Goal: Information Seeking & Learning: Check status

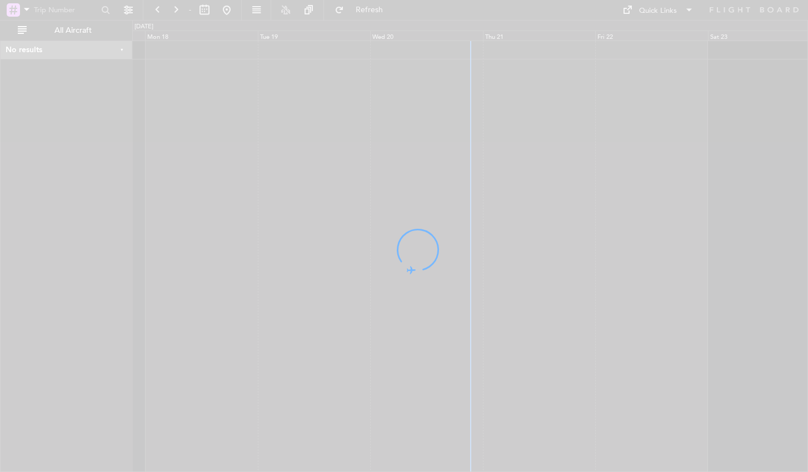
click at [625, 184] on div at bounding box center [404, 236] width 808 height 472
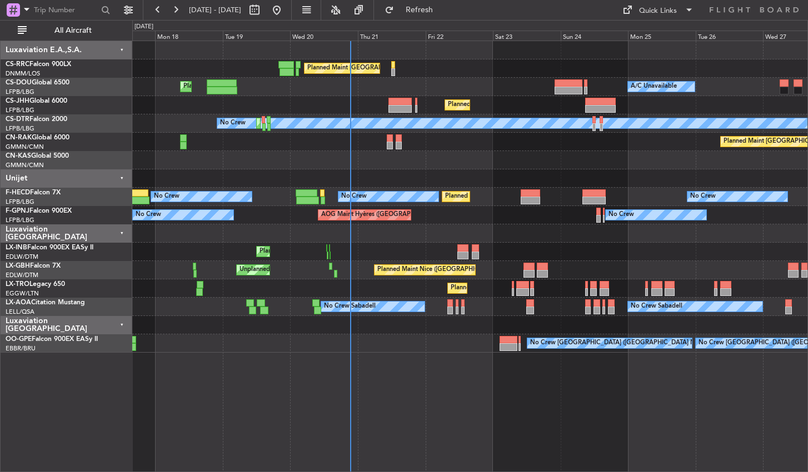
click at [376, 413] on div "Planned Maint [GEOGRAPHIC_DATA] ([GEOGRAPHIC_DATA]) Planned Maint [GEOGRAPHIC_D…" at bounding box center [469, 257] width 675 height 432
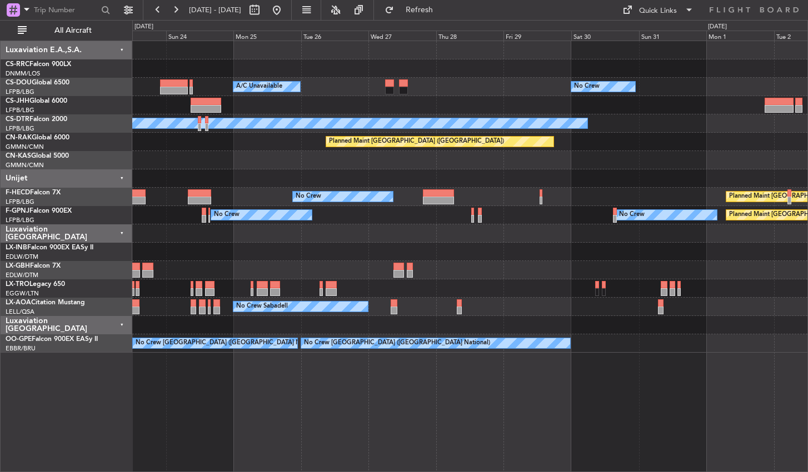
click at [299, 398] on div "Planned Maint [GEOGRAPHIC_DATA] ([GEOGRAPHIC_DATA]) Planned Maint [GEOGRAPHIC_D…" at bounding box center [469, 257] width 675 height 432
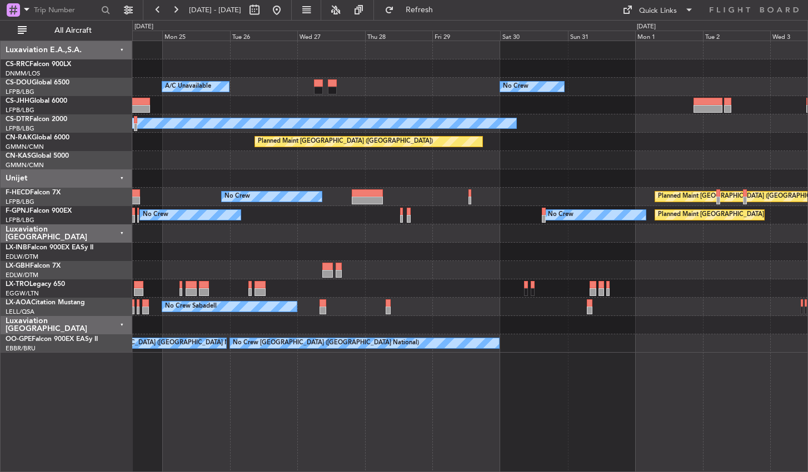
click at [231, 402] on div "No Crew Planned Maint [GEOGRAPHIC_DATA] ([GEOGRAPHIC_DATA]) A/C Unavailable Pla…" at bounding box center [469, 257] width 675 height 432
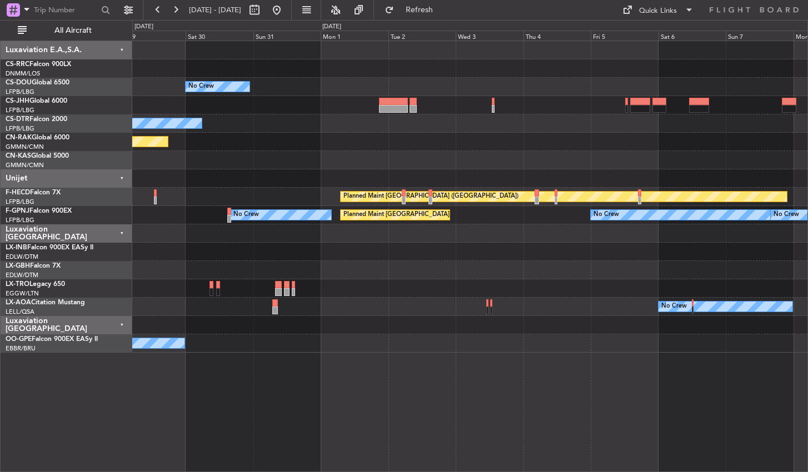
click at [298, 401] on div "No Crew No Crew Planned Maint [GEOGRAPHIC_DATA] ([GEOGRAPHIC_DATA]) Planned Mai…" at bounding box center [469, 257] width 675 height 432
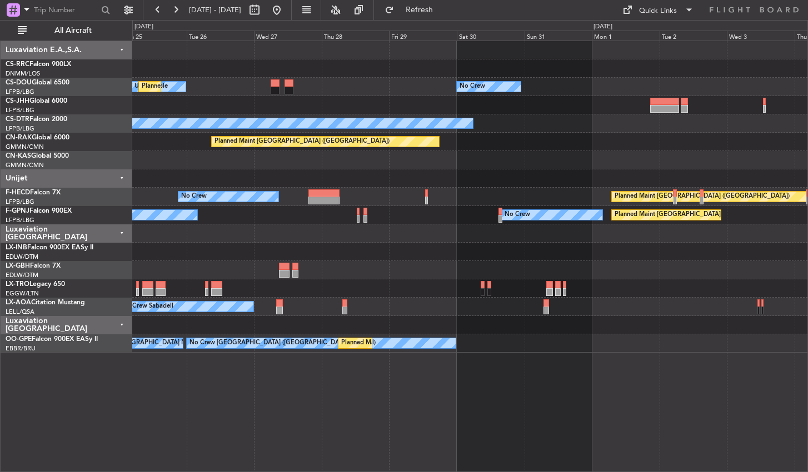
click at [539, 379] on div "No Crew A/C Unavailable Planned Maint [GEOGRAPHIC_DATA] ([GEOGRAPHIC_DATA]) No …" at bounding box center [469, 257] width 675 height 432
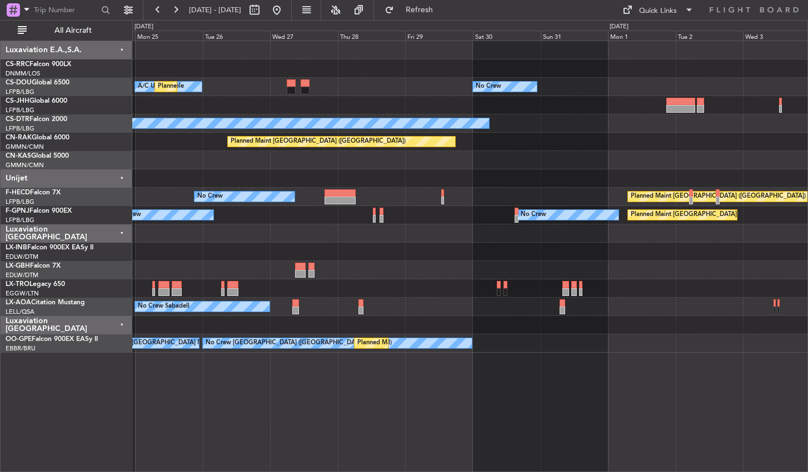
click at [500, 407] on div "No Crew A/C Unavailable Planned Maint [GEOGRAPHIC_DATA] ([GEOGRAPHIC_DATA]) Pla…" at bounding box center [469, 257] width 675 height 432
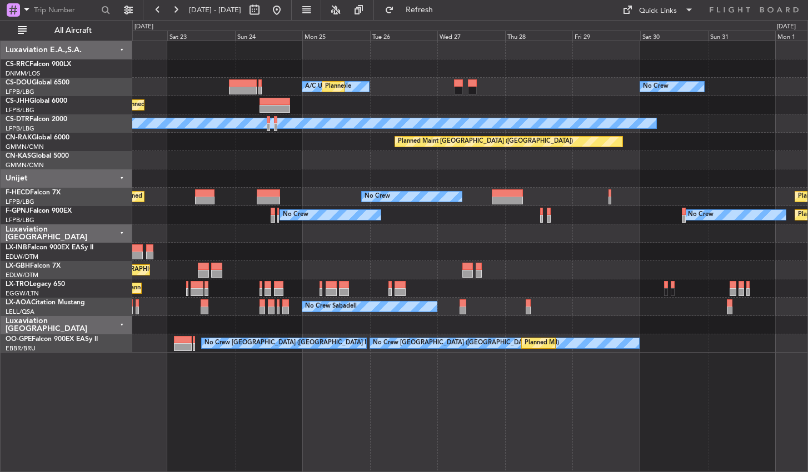
click at [564, 404] on div "Planned Maint [GEOGRAPHIC_DATA] ([GEOGRAPHIC_DATA]) No Crew A/C Unavailable Pla…" at bounding box center [469, 257] width 675 height 432
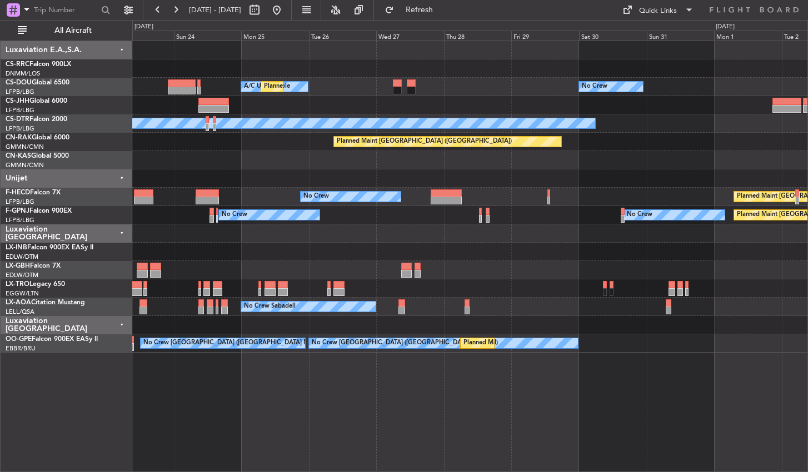
click at [324, 417] on div "Planned Maint [GEOGRAPHIC_DATA] ([GEOGRAPHIC_DATA]) A/C Unavailable Planned Mai…" at bounding box center [469, 257] width 675 height 432
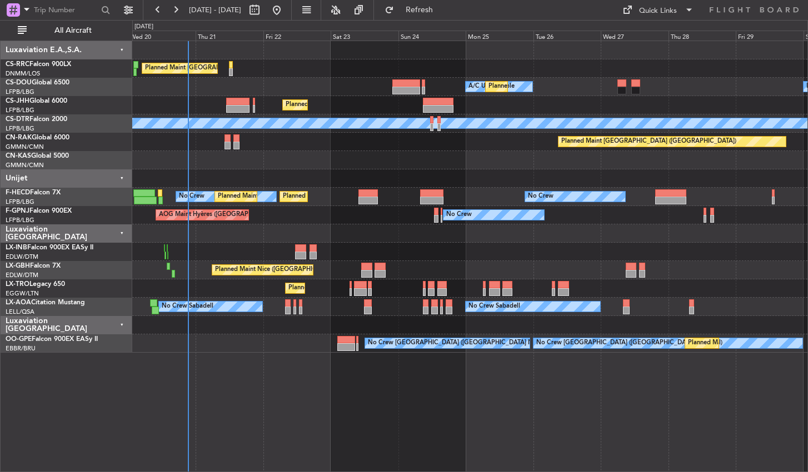
click at [603, 439] on div "Planned Maint [GEOGRAPHIC_DATA] ([GEOGRAPHIC_DATA]) A/C Unavailable Planned Mai…" at bounding box center [469, 257] width 675 height 432
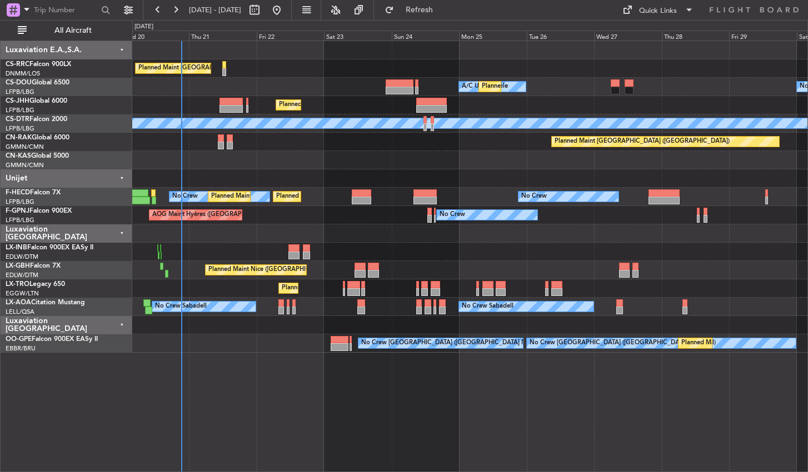
click at [623, 383] on div "Planned Maint [GEOGRAPHIC_DATA] ([GEOGRAPHIC_DATA]) A/C Unavailable Planned Mai…" at bounding box center [469, 257] width 675 height 432
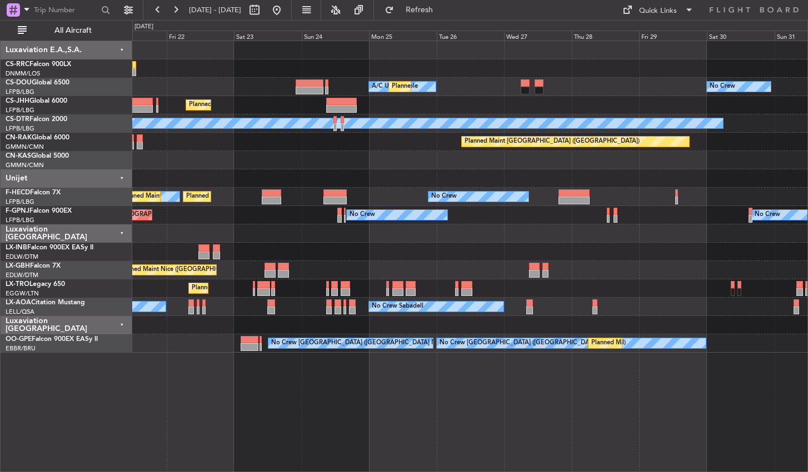
click at [387, 399] on div "Planned Maint [GEOGRAPHIC_DATA] ([GEOGRAPHIC_DATA]) A/C Unavailable Planned Mai…" at bounding box center [469, 257] width 675 height 432
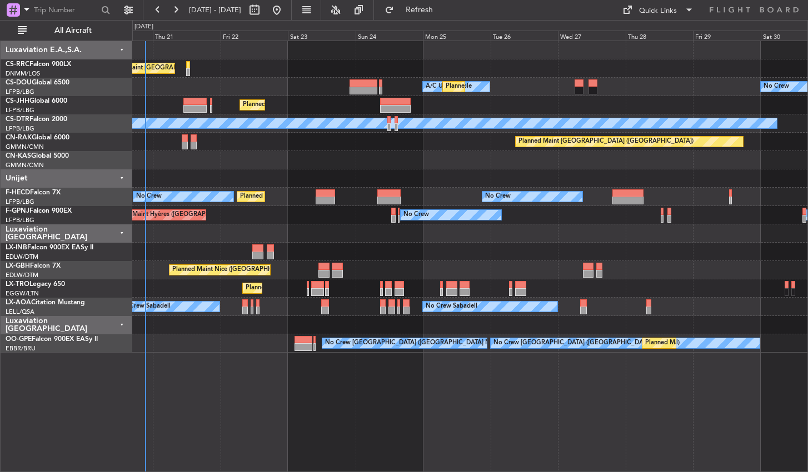
click at [558, 387] on div "Planned Maint [GEOGRAPHIC_DATA] ([GEOGRAPHIC_DATA]) A/C Unavailable Planned Mai…" at bounding box center [469, 257] width 675 height 432
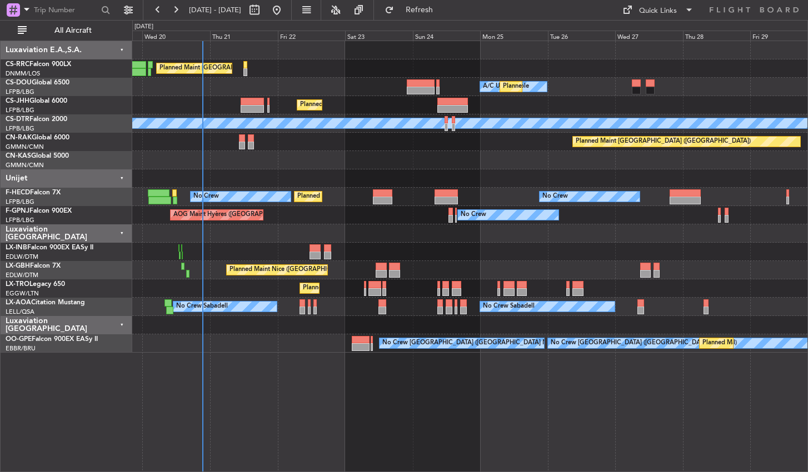
click at [457, 402] on div "Planned Maint [GEOGRAPHIC_DATA] ([GEOGRAPHIC_DATA]) A/C Unavailable Planned Mai…" at bounding box center [469, 257] width 675 height 432
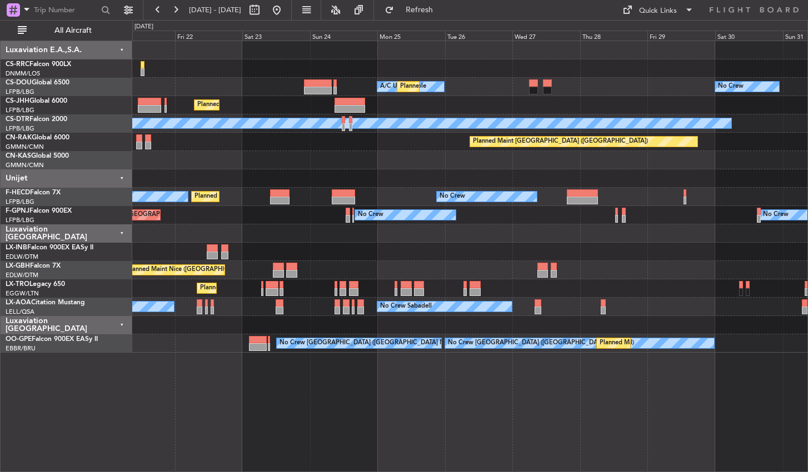
click at [272, 420] on div "Planned Maint [GEOGRAPHIC_DATA] ([GEOGRAPHIC_DATA]) A/C Unavailable Planned Mai…" at bounding box center [469, 257] width 675 height 432
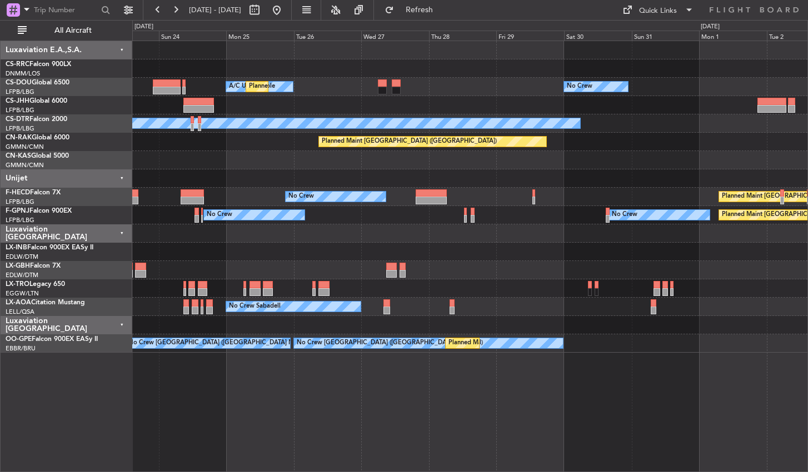
click at [428, 448] on div "Planned Maint [GEOGRAPHIC_DATA] ([GEOGRAPHIC_DATA]) A/C Unavailable Planned Mai…" at bounding box center [469, 257] width 675 height 432
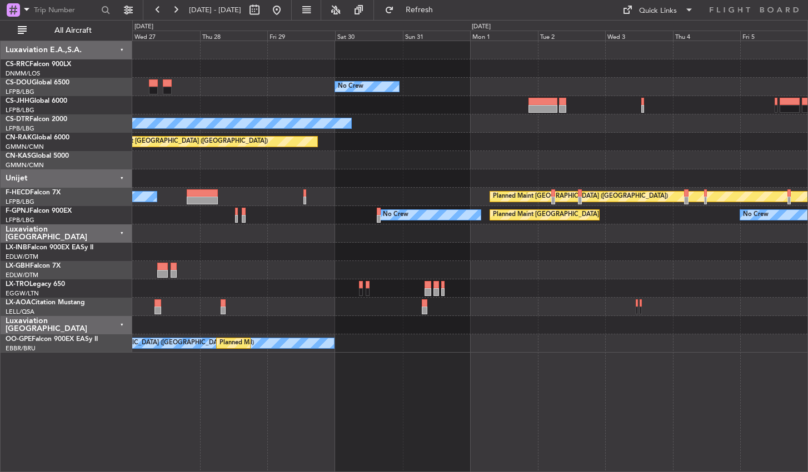
click at [652, 354] on div "No Crew Planned Maint [GEOGRAPHIC_DATA] ([GEOGRAPHIC_DATA]) A/C Unavailable No …" at bounding box center [469, 257] width 675 height 432
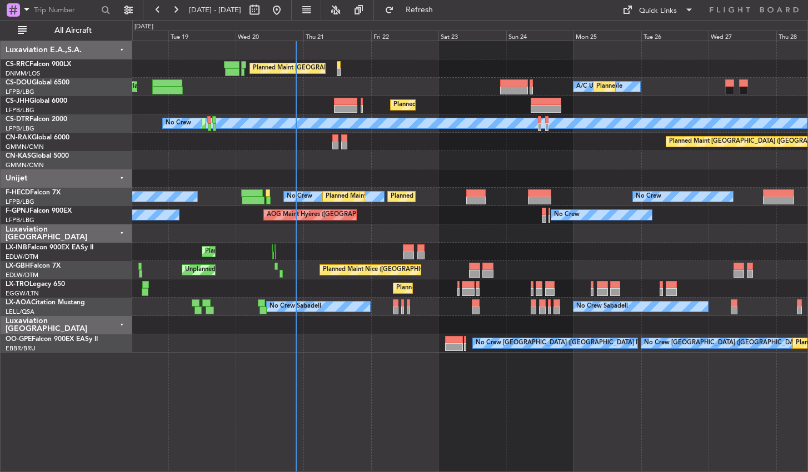
click at [449, 396] on div "Planned Maint [GEOGRAPHIC_DATA] ([GEOGRAPHIC_DATA]) A/C Unavailable Planned Mai…" at bounding box center [469, 257] width 675 height 432
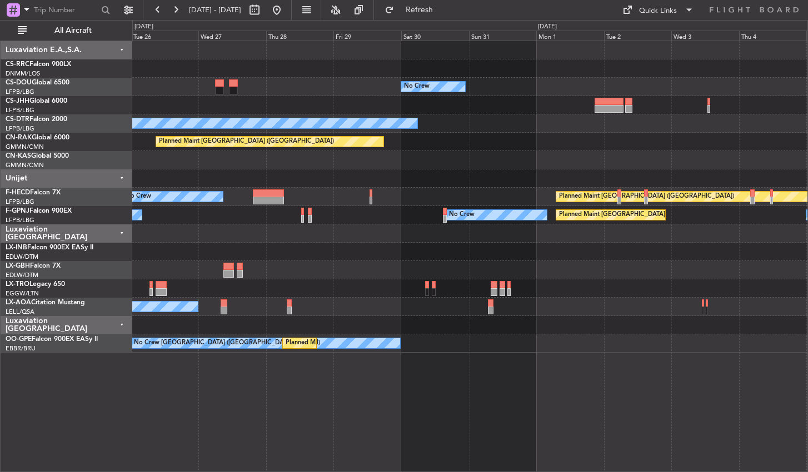
click at [444, 406] on div "No Crew A/C Unavailable Planned Maint [GEOGRAPHIC_DATA] ([GEOGRAPHIC_DATA]) No …" at bounding box center [469, 257] width 675 height 432
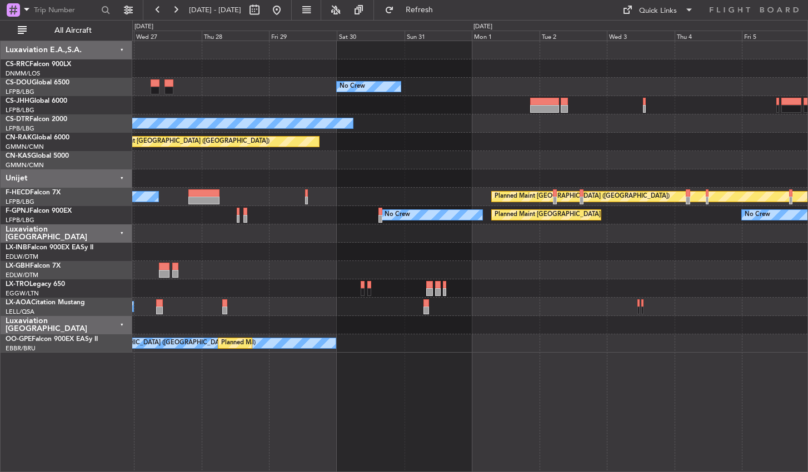
click at [459, 366] on div "No Crew Planned Maint [GEOGRAPHIC_DATA] ([GEOGRAPHIC_DATA]) A/C Unavailable No …" at bounding box center [469, 257] width 675 height 432
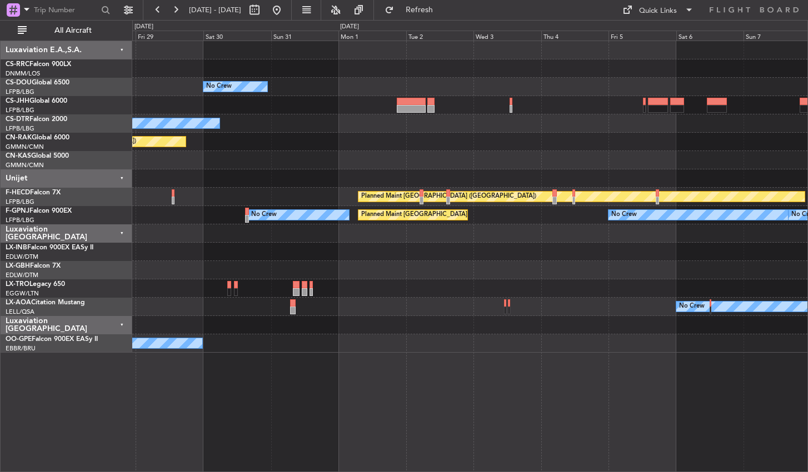
click at [367, 363] on div "No Crew No Crew Planned Maint [GEOGRAPHIC_DATA] ([GEOGRAPHIC_DATA]) Planned Mai…" at bounding box center [469, 257] width 675 height 432
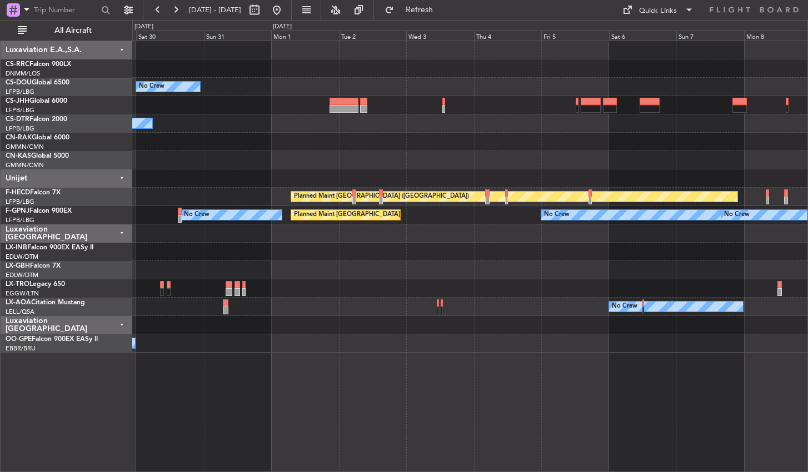
click at [709, 384] on div "No Crew No Crew Planned Maint [GEOGRAPHIC_DATA] ([GEOGRAPHIC_DATA]) Planned Mai…" at bounding box center [469, 257] width 675 height 432
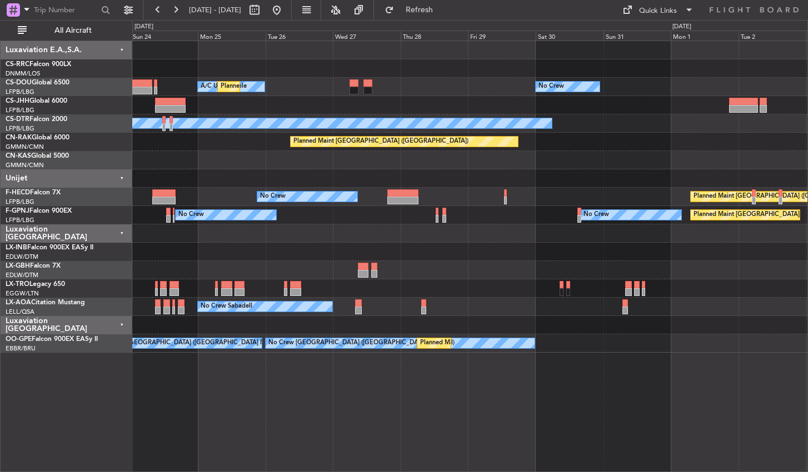
click at [790, 390] on div "No Crew A/C Unavailable Planned Maint [GEOGRAPHIC_DATA] ([GEOGRAPHIC_DATA]) Pla…" at bounding box center [469, 257] width 675 height 432
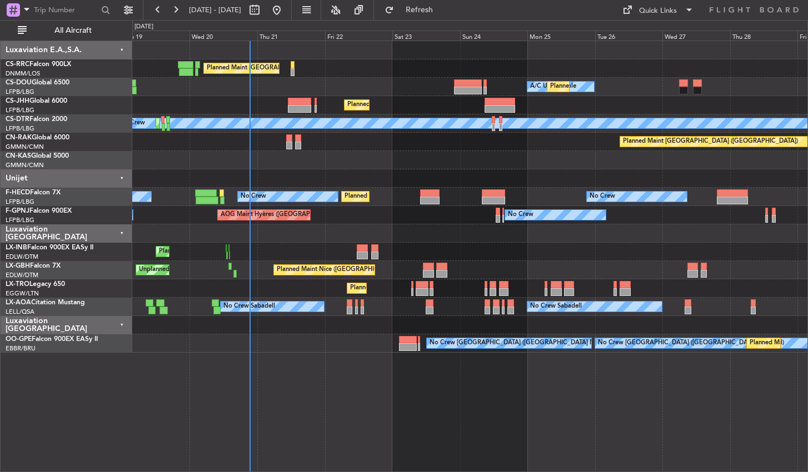
click at [807, 420] on div "Planned Maint [GEOGRAPHIC_DATA] ([GEOGRAPHIC_DATA]) A/C Unavailable Planned Mai…" at bounding box center [404, 246] width 808 height 452
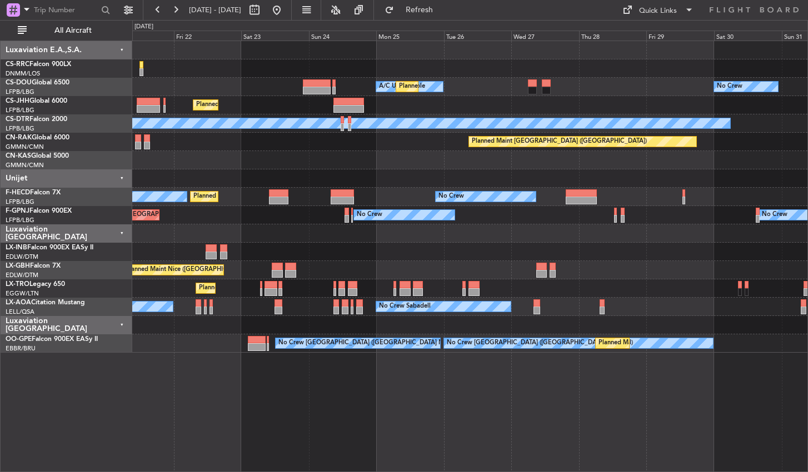
click at [392, 378] on div "Planned Maint [GEOGRAPHIC_DATA] ([GEOGRAPHIC_DATA]) A/C Unavailable Planned Mai…" at bounding box center [469, 257] width 675 height 432
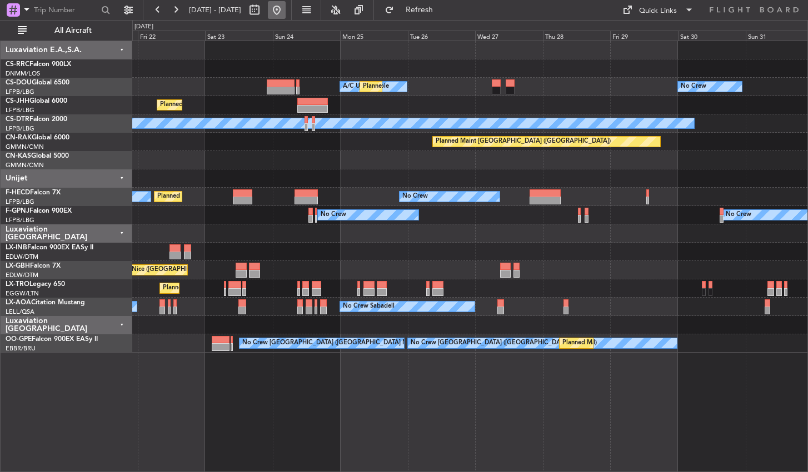
click at [286, 10] on button at bounding box center [277, 10] width 18 height 18
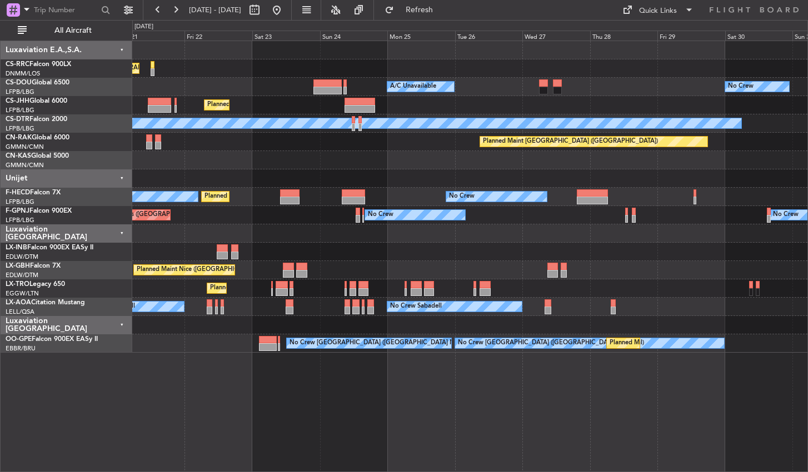
click at [226, 403] on div "Planned Maint [GEOGRAPHIC_DATA] ([GEOGRAPHIC_DATA]) Planned Maint [GEOGRAPHIC_D…" at bounding box center [469, 257] width 675 height 432
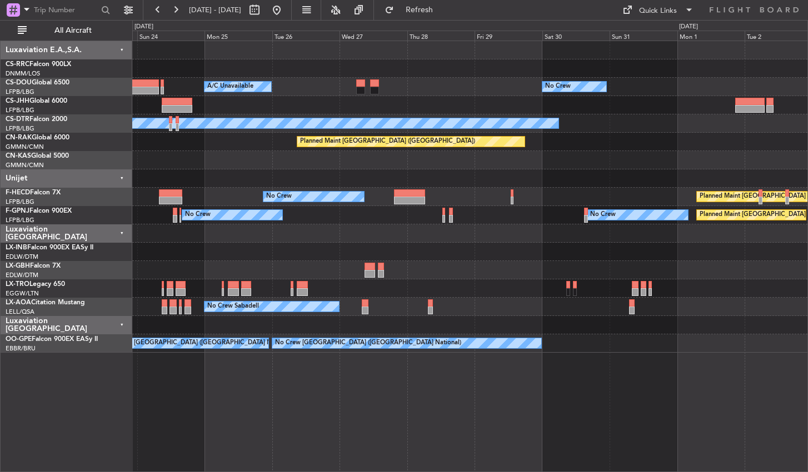
click at [298, 401] on div "No Crew Planned Maint [GEOGRAPHIC_DATA] ([GEOGRAPHIC_DATA]) A/C Unavailable Pla…" at bounding box center [469, 257] width 675 height 432
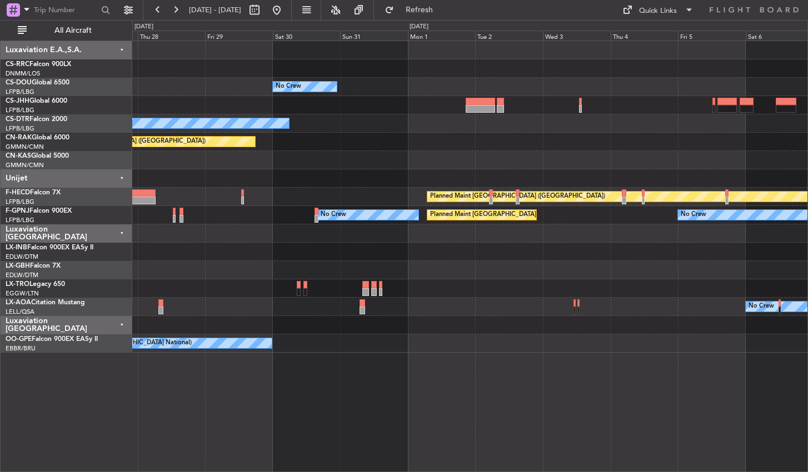
click at [389, 384] on div "No Crew A/C Unavailable Planned Maint [GEOGRAPHIC_DATA] ([GEOGRAPHIC_DATA]) No …" at bounding box center [469, 257] width 675 height 432
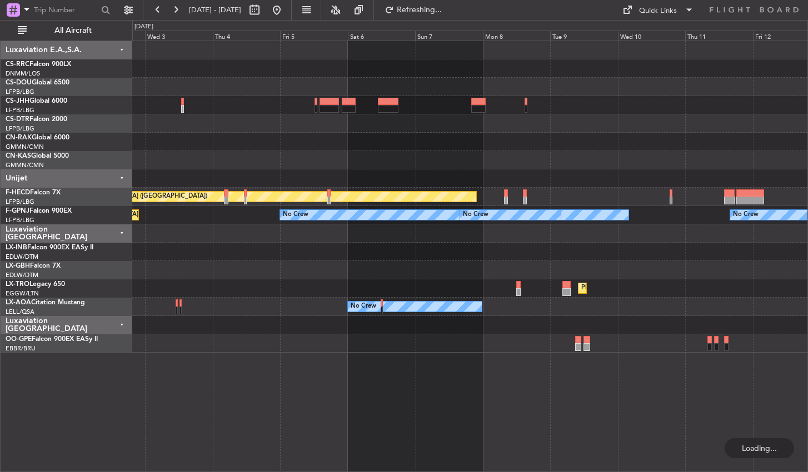
click at [430, 387] on div "Planned Maint [GEOGRAPHIC_DATA] ([GEOGRAPHIC_DATA]) Planned Maint [GEOGRAPHIC_D…" at bounding box center [469, 257] width 675 height 432
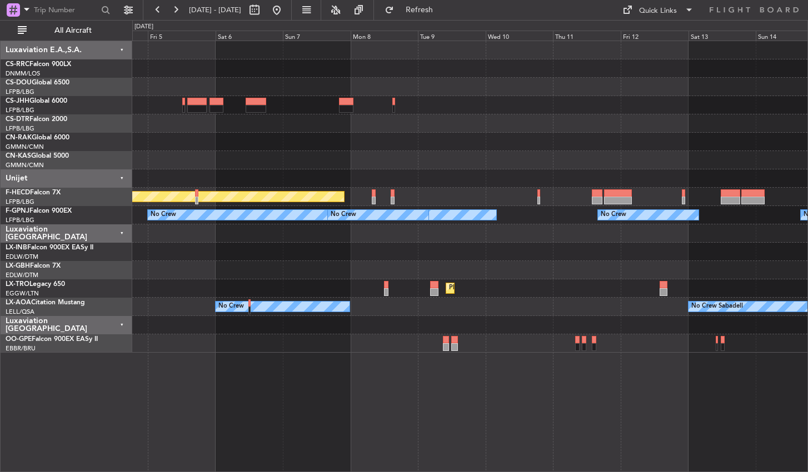
click at [444, 393] on div "Planned Maint [GEOGRAPHIC_DATA] ([GEOGRAPHIC_DATA]) No Crew No Crew No Crew No …" at bounding box center [469, 257] width 675 height 432
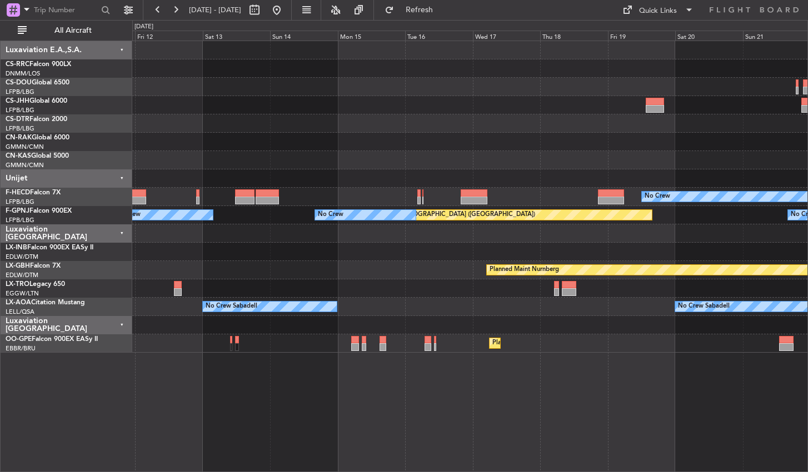
click at [317, 431] on div "Planned Maint Casablanca ([PERSON_NAME] Intl) No Crew Planned Maint [GEOGRAPHIC…" at bounding box center [469, 257] width 675 height 432
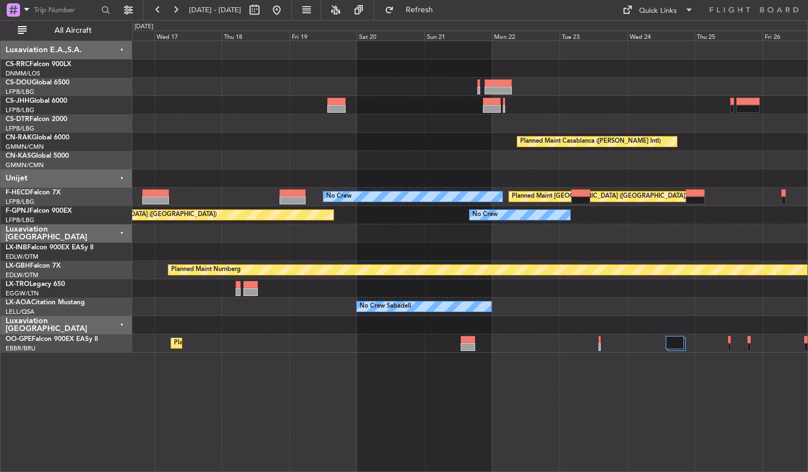
click at [460, 413] on div "Planned Maint Casablanca ([PERSON_NAME] Intl) No Crew Planned Maint [GEOGRAPHIC…" at bounding box center [469, 257] width 675 height 432
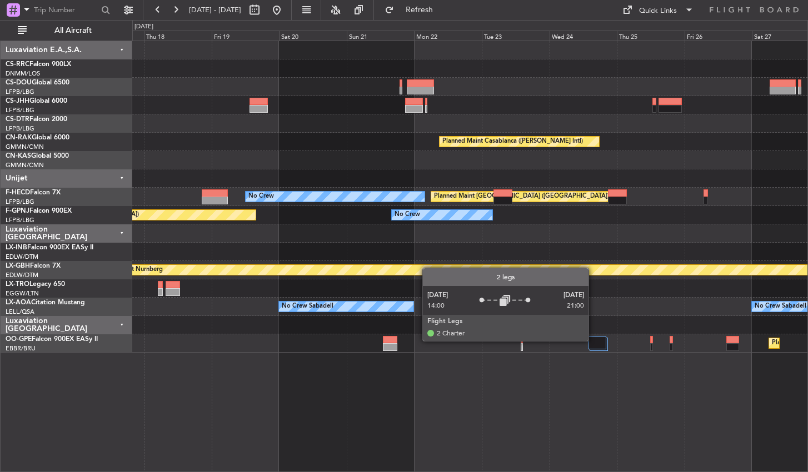
click at [595, 341] on div at bounding box center [597, 342] width 18 height 13
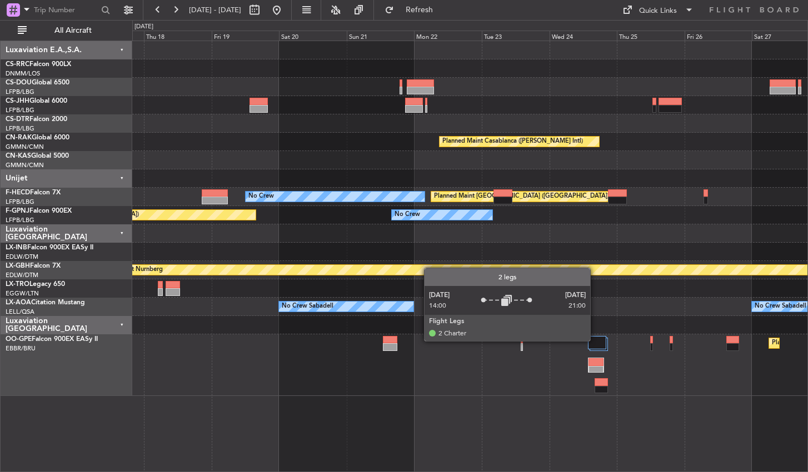
click at [595, 341] on div at bounding box center [597, 342] width 18 height 13
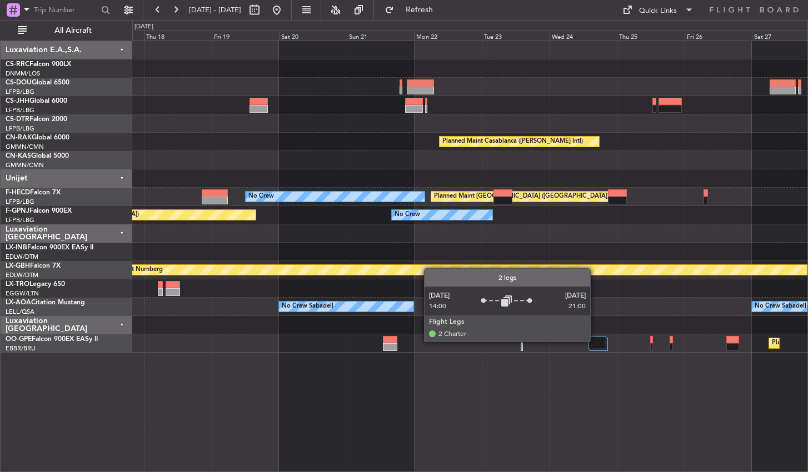
click at [595, 341] on div at bounding box center [597, 342] width 18 height 13
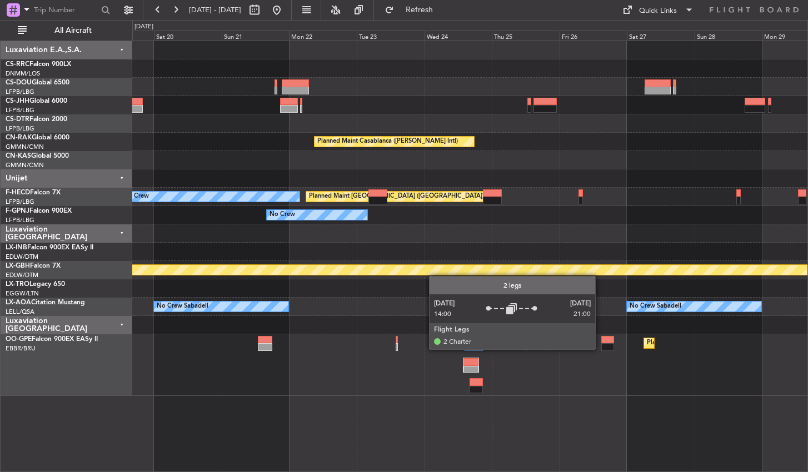
click at [413, 413] on div "Planned Maint Casablanca ([PERSON_NAME] Intl) No Crew Planned Maint [GEOGRAPHIC…" at bounding box center [469, 257] width 675 height 432
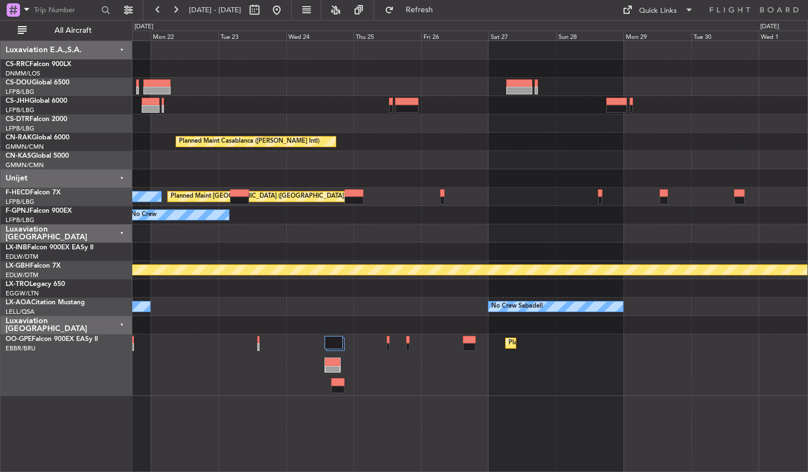
click at [276, 396] on div "Planned Maint Casablanca ([PERSON_NAME] Intl) No Crew Planned Maint [GEOGRAPHIC…" at bounding box center [469, 257] width 675 height 432
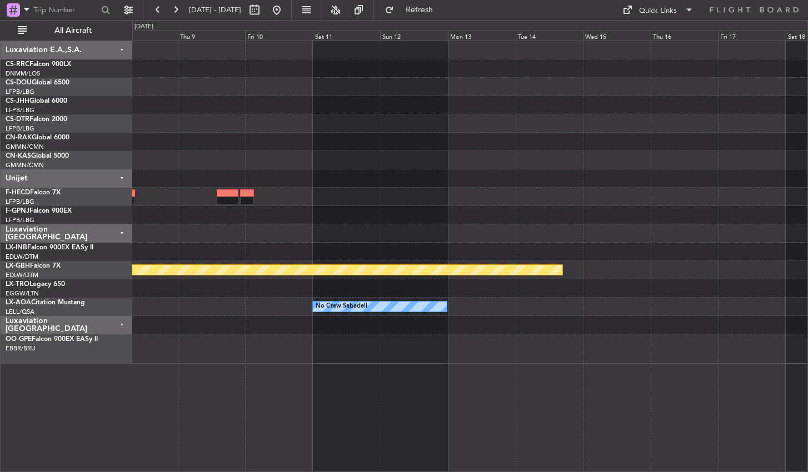
click at [253, 373] on div "Planned Maint Nurnberg No Crew Sabadell Planned Maint [GEOGRAPHIC_DATA] No Crew…" at bounding box center [469, 257] width 675 height 432
click at [420, 366] on div "Planned Maint Nurnberg No Crew Sabadell Planned Maint [GEOGRAPHIC_DATA] No Crew…" at bounding box center [469, 257] width 675 height 432
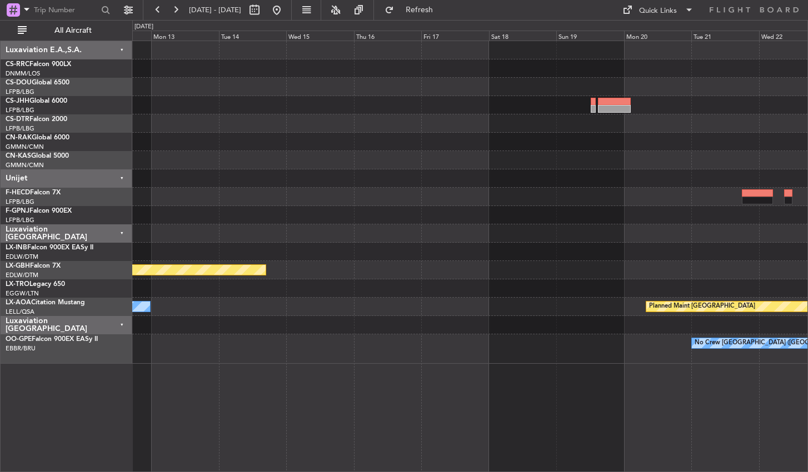
click at [281, 364] on div "Planned Maint Nurnberg No Crew Sabadell Planned Maint [GEOGRAPHIC_DATA] No Crew…" at bounding box center [469, 257] width 675 height 432
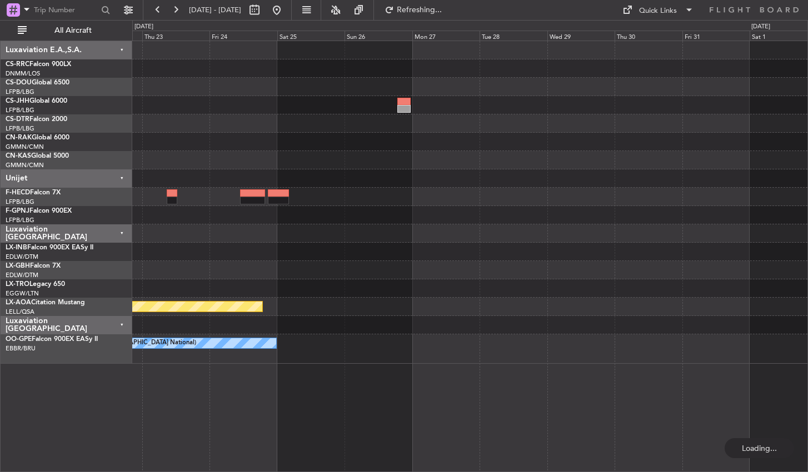
click at [155, 387] on div "Planned Maint [GEOGRAPHIC_DATA] No Crew [GEOGRAPHIC_DATA] (Brussels National)" at bounding box center [469, 257] width 675 height 432
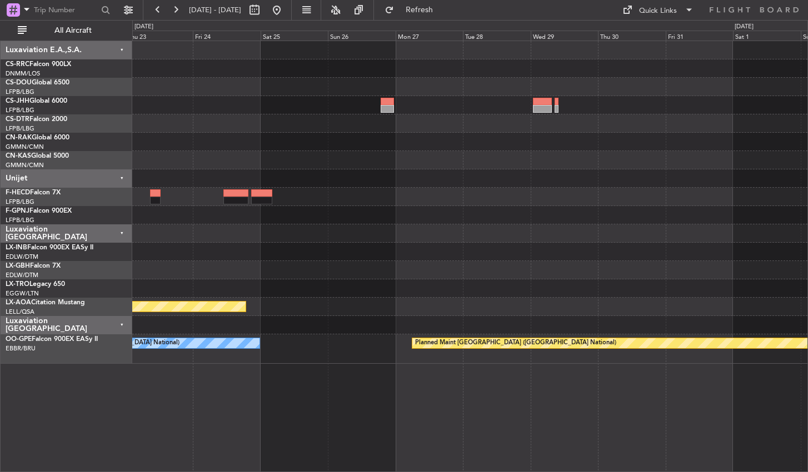
click at [566, 355] on div "Planned Maint [GEOGRAPHIC_DATA] ([GEOGRAPHIC_DATA]) Planned Maint [GEOGRAPHIC_D…" at bounding box center [469, 257] width 675 height 432
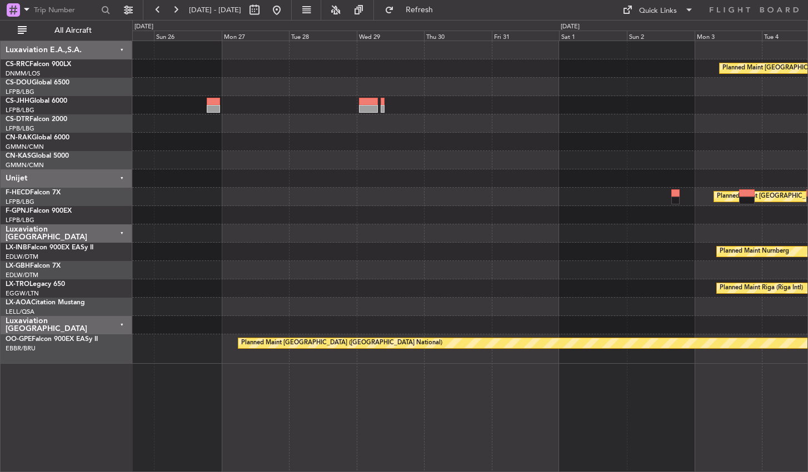
click at [390, 381] on div "Planned Maint [GEOGRAPHIC_DATA] ([GEOGRAPHIC_DATA]) Planned Maint [GEOGRAPHIC_D…" at bounding box center [469, 257] width 675 height 432
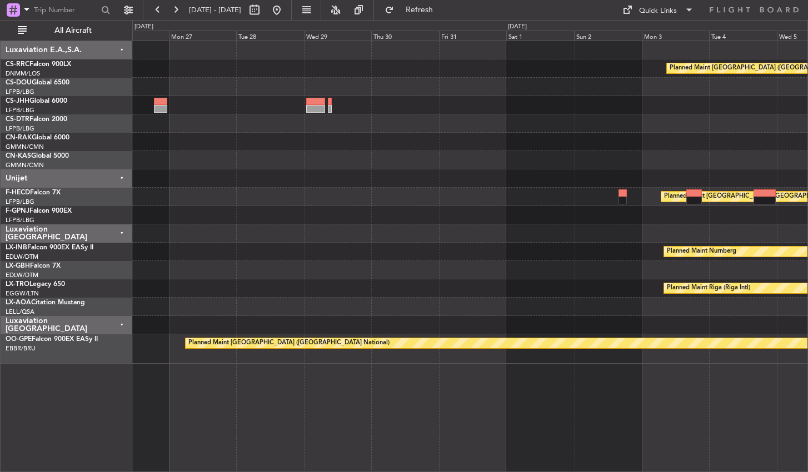
click at [383, 383] on div "Planned Maint [GEOGRAPHIC_DATA] ([GEOGRAPHIC_DATA]) Planned Maint [GEOGRAPHIC_D…" at bounding box center [469, 257] width 675 height 432
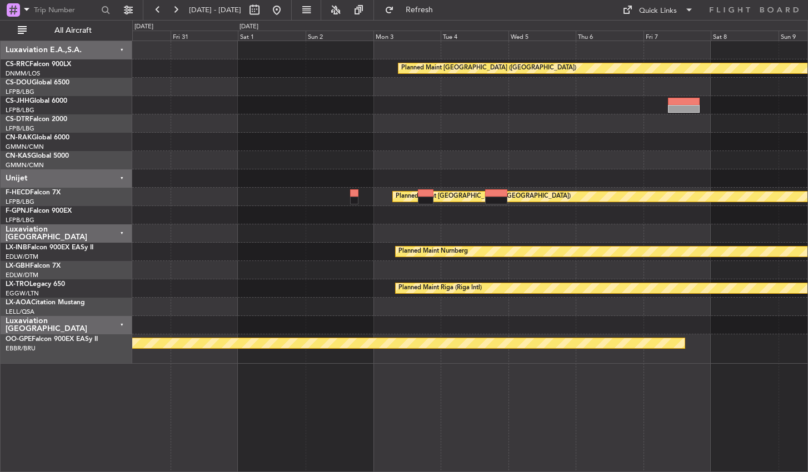
click at [269, 163] on div "Planned Maint [GEOGRAPHIC_DATA] ([GEOGRAPHIC_DATA]) Planned Maint [GEOGRAPHIC_D…" at bounding box center [469, 202] width 675 height 323
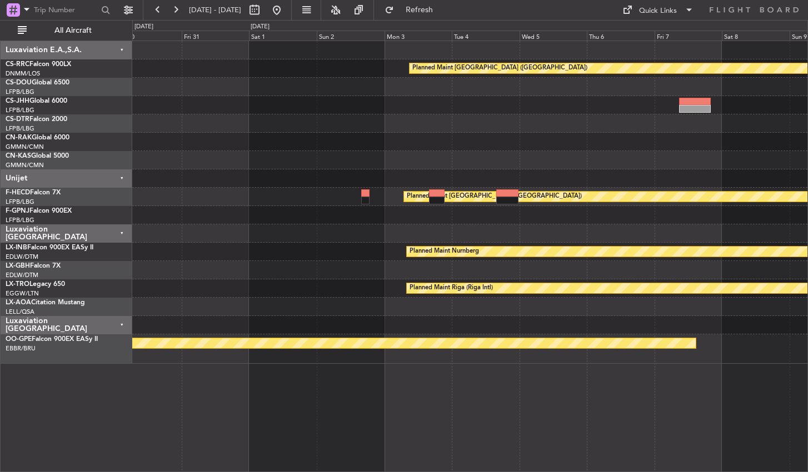
click at [283, 385] on div "Planned Maint [GEOGRAPHIC_DATA] ([GEOGRAPHIC_DATA]) Planned Maint [GEOGRAPHIC_D…" at bounding box center [469, 257] width 675 height 432
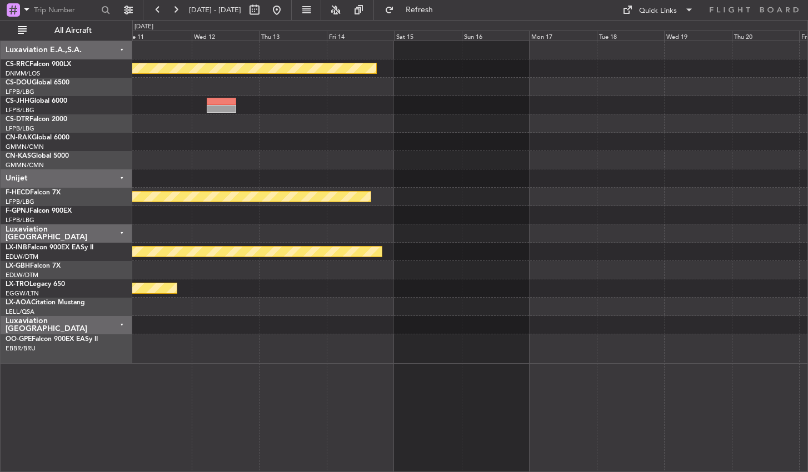
click at [372, 333] on div "Planned Maint [GEOGRAPHIC_DATA] ([GEOGRAPHIC_DATA]) Planned Maint [GEOGRAPHIC_D…" at bounding box center [469, 202] width 675 height 323
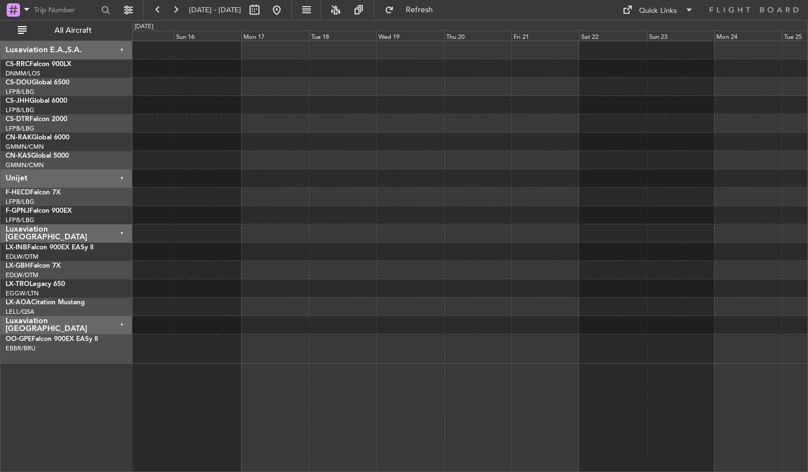
click at [382, 318] on div "Planned Maint [GEOGRAPHIC_DATA] ([GEOGRAPHIC_DATA]) Planned Maint [GEOGRAPHIC_D…" at bounding box center [469, 202] width 675 height 323
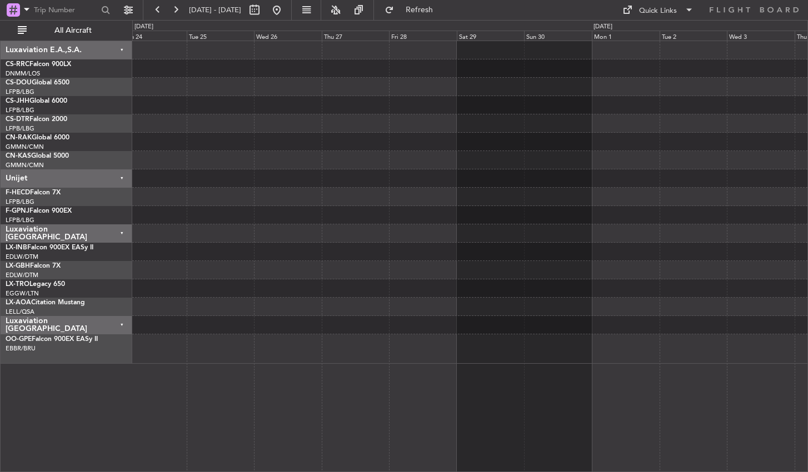
click at [288, 316] on div at bounding box center [469, 202] width 675 height 323
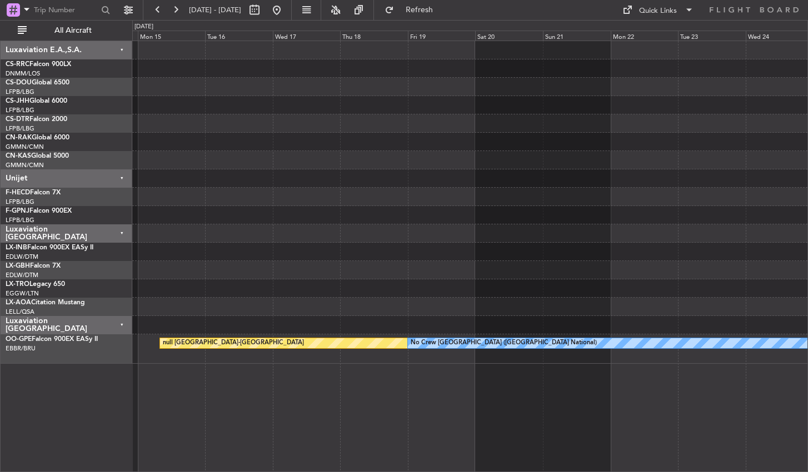
click at [514, 367] on div "null [GEOGRAPHIC_DATA]-[GEOGRAPHIC_DATA] No Crew [GEOGRAPHIC_DATA] (Brussels Na…" at bounding box center [469, 257] width 675 height 432
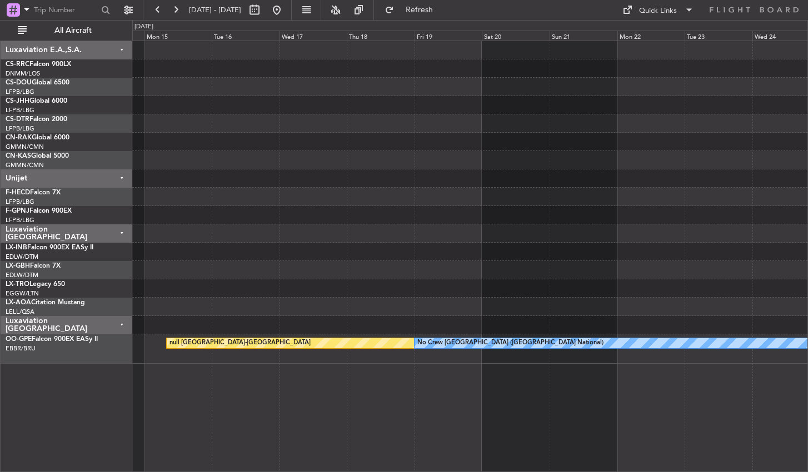
click at [206, 393] on div "null [GEOGRAPHIC_DATA]-[GEOGRAPHIC_DATA] No Crew [GEOGRAPHIC_DATA] (Brussels Na…" at bounding box center [469, 257] width 675 height 432
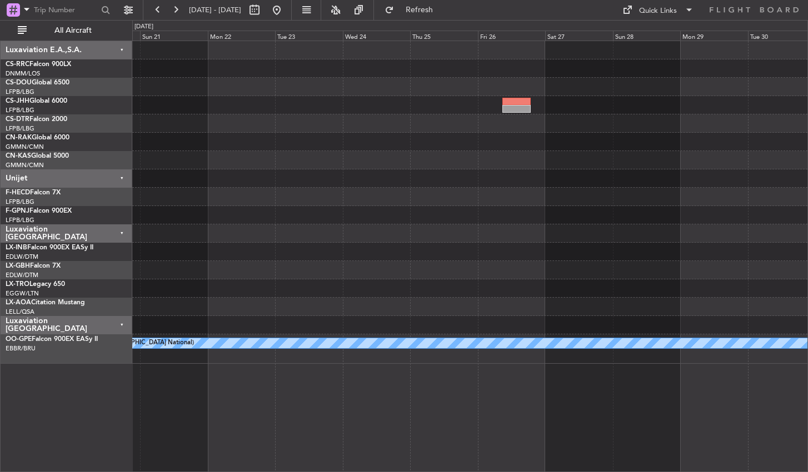
click at [231, 384] on div "null [GEOGRAPHIC_DATA]-[GEOGRAPHIC_DATA] No Crew [GEOGRAPHIC_DATA] (Brussels Na…" at bounding box center [469, 257] width 675 height 432
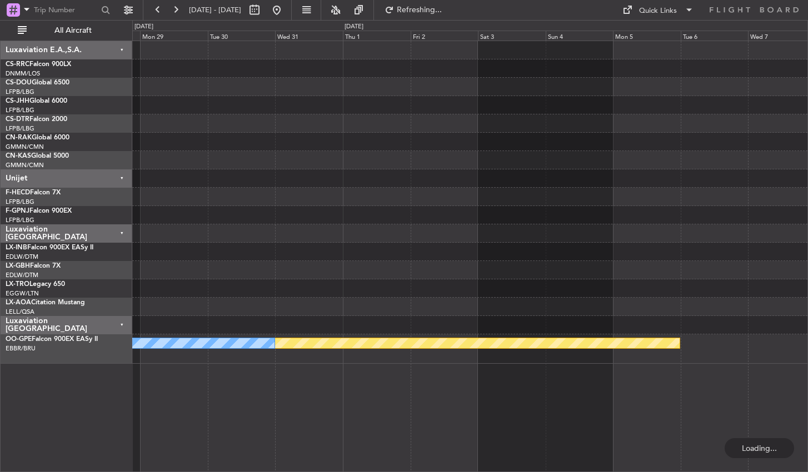
click at [191, 393] on div "null [GEOGRAPHIC_DATA]-[GEOGRAPHIC_DATA] No Crew [GEOGRAPHIC_DATA] (Brussels Na…" at bounding box center [469, 257] width 675 height 432
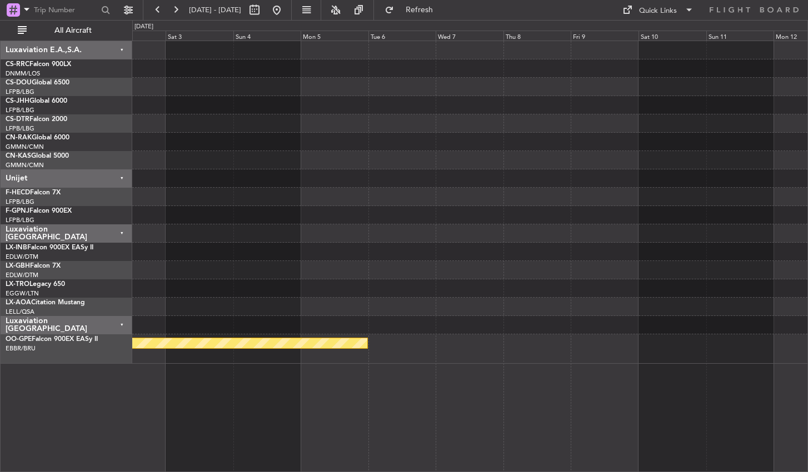
click at [589, 146] on div at bounding box center [469, 142] width 675 height 18
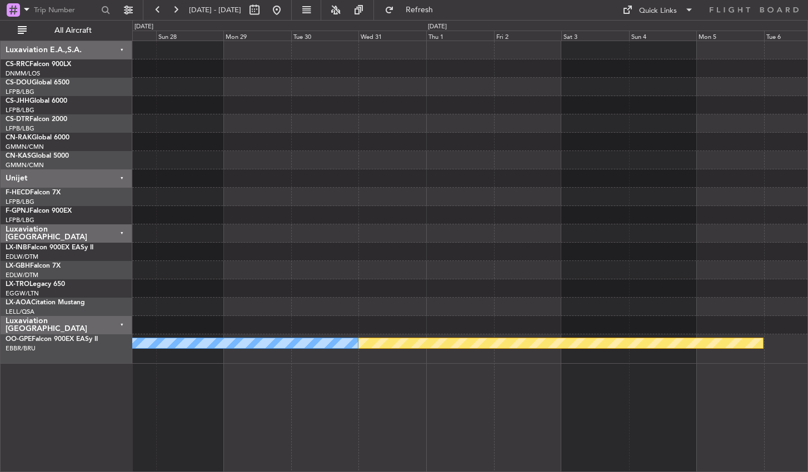
click at [308, 141] on div at bounding box center [469, 142] width 675 height 18
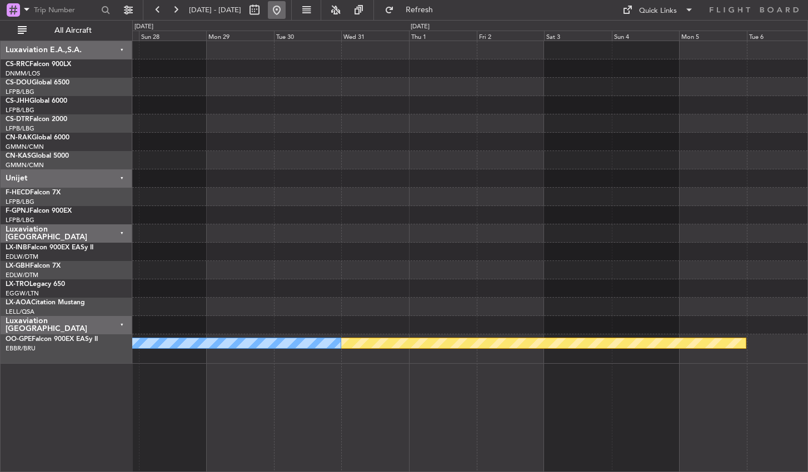
click at [286, 3] on button at bounding box center [277, 10] width 18 height 18
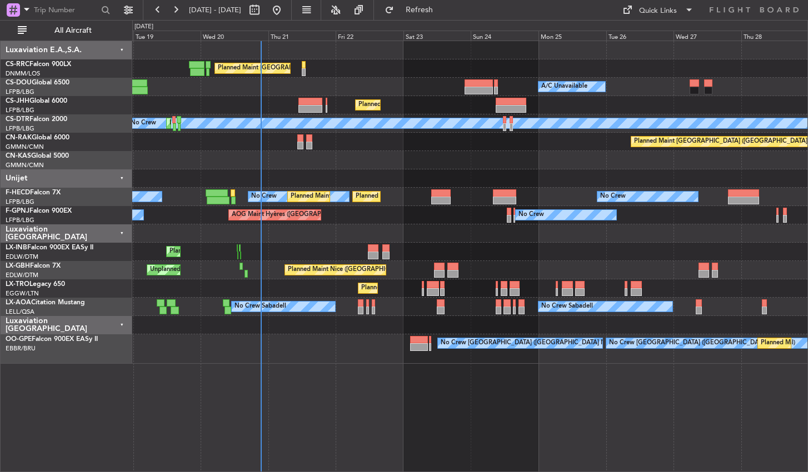
click at [394, 430] on div "Planned Maint [GEOGRAPHIC_DATA] ([GEOGRAPHIC_DATA]) Planned Maint [GEOGRAPHIC_D…" at bounding box center [469, 257] width 675 height 432
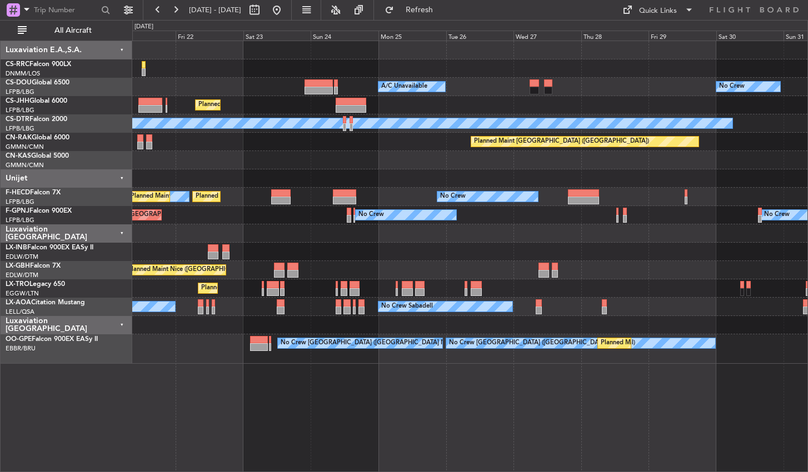
click at [552, 430] on div "Planned Maint [GEOGRAPHIC_DATA] ([GEOGRAPHIC_DATA]) Planned Maint [GEOGRAPHIC_D…" at bounding box center [469, 257] width 675 height 432
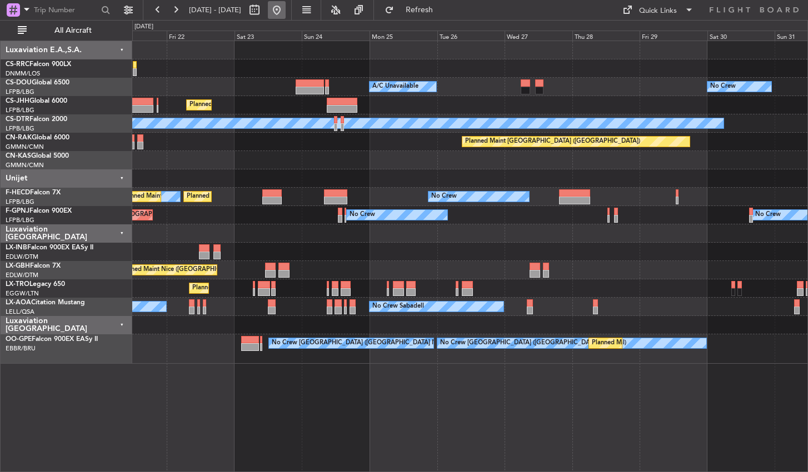
click at [286, 12] on button at bounding box center [277, 10] width 18 height 18
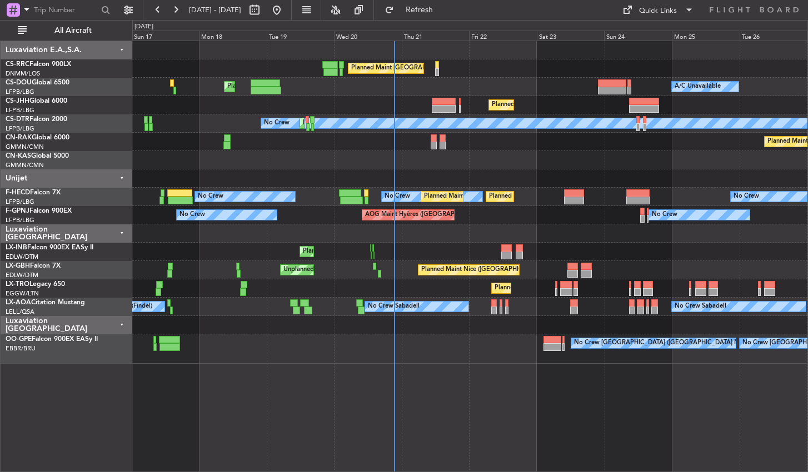
click at [512, 397] on div "Planned Maint [GEOGRAPHIC_DATA] ([GEOGRAPHIC_DATA]) Planned Maint [GEOGRAPHIC_D…" at bounding box center [469, 257] width 675 height 432
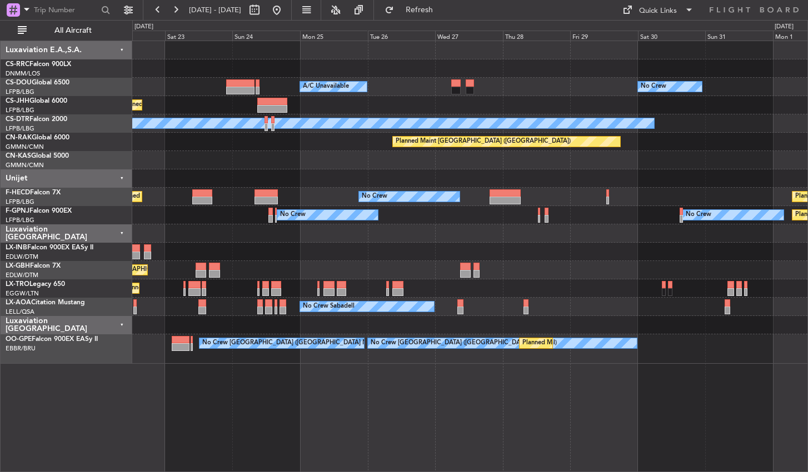
click at [324, 394] on div "Planned Maint [GEOGRAPHIC_DATA] ([GEOGRAPHIC_DATA]) Planned Maint [GEOGRAPHIC_D…" at bounding box center [469, 257] width 675 height 432
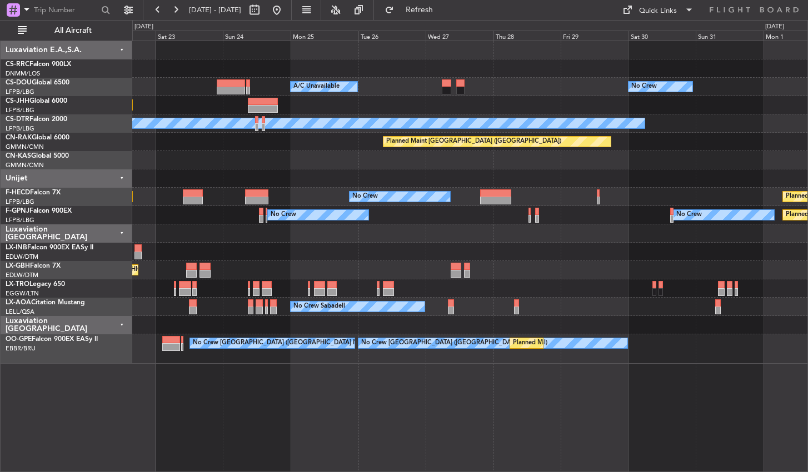
click at [460, 403] on div "Planned Maint [GEOGRAPHIC_DATA] ([GEOGRAPHIC_DATA]) Planned Maint [GEOGRAPHIC_D…" at bounding box center [469, 257] width 675 height 432
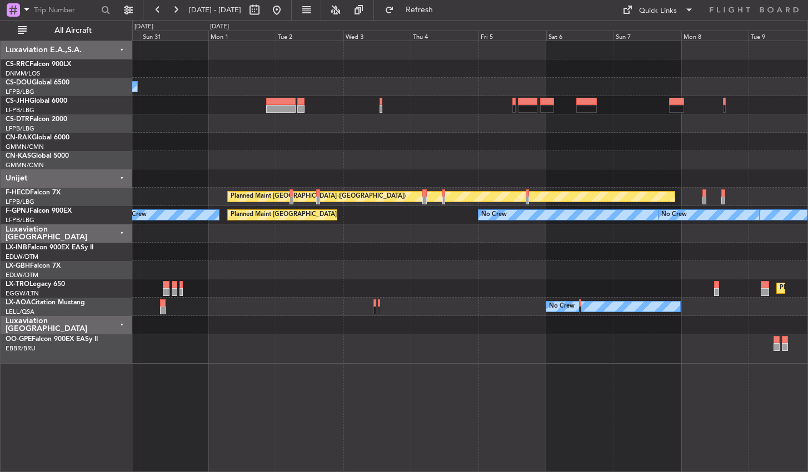
click at [382, 397] on div "No Crew No Crew Planned Maint [GEOGRAPHIC_DATA] ([GEOGRAPHIC_DATA]) Planned Mai…" at bounding box center [469, 257] width 675 height 432
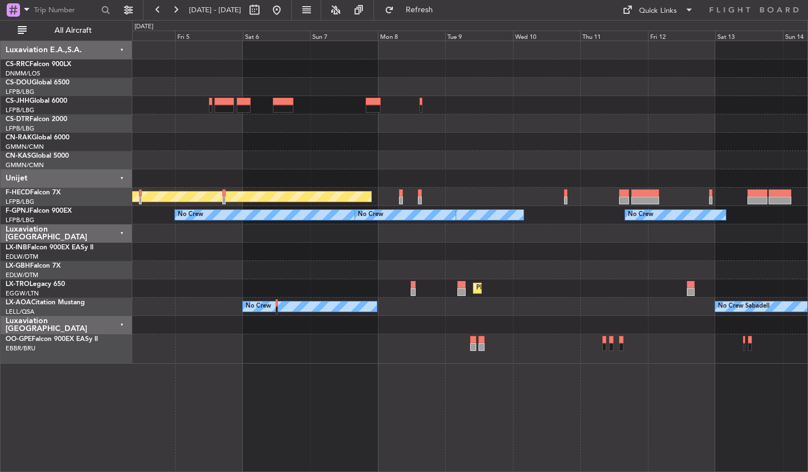
click at [457, 353] on div at bounding box center [469, 348] width 675 height 29
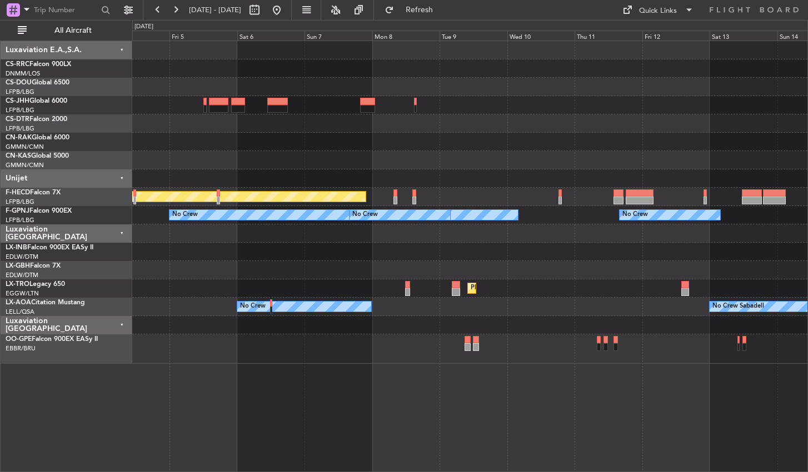
click at [279, 375] on div "Planned Maint [GEOGRAPHIC_DATA] ([GEOGRAPHIC_DATA]) No Crew No Crew No Crew No …" at bounding box center [469, 257] width 675 height 432
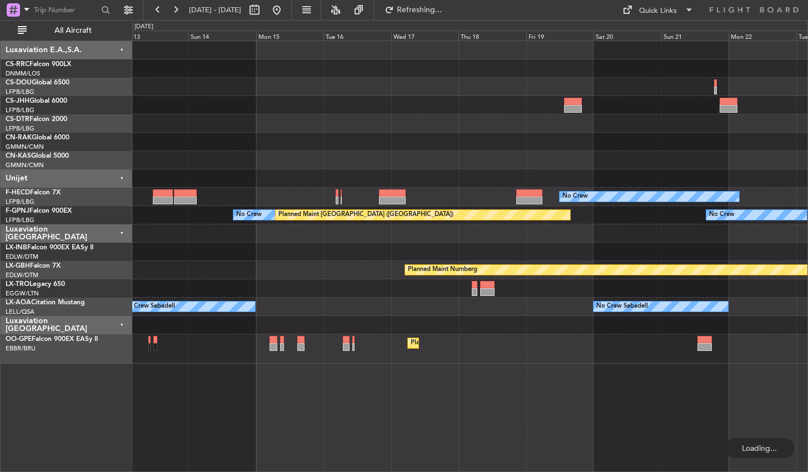
click at [321, 388] on div "No Crew No Crew Planned Maint [GEOGRAPHIC_DATA] ([GEOGRAPHIC_DATA]) No Crew No …" at bounding box center [469, 257] width 675 height 432
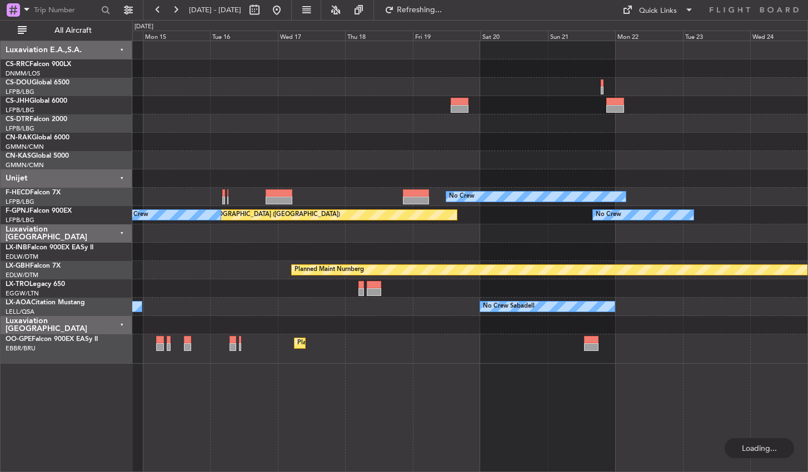
click at [484, 375] on div "No Crew Planned Maint [GEOGRAPHIC_DATA] ([GEOGRAPHIC_DATA]) No Crew No Crew No …" at bounding box center [469, 257] width 675 height 432
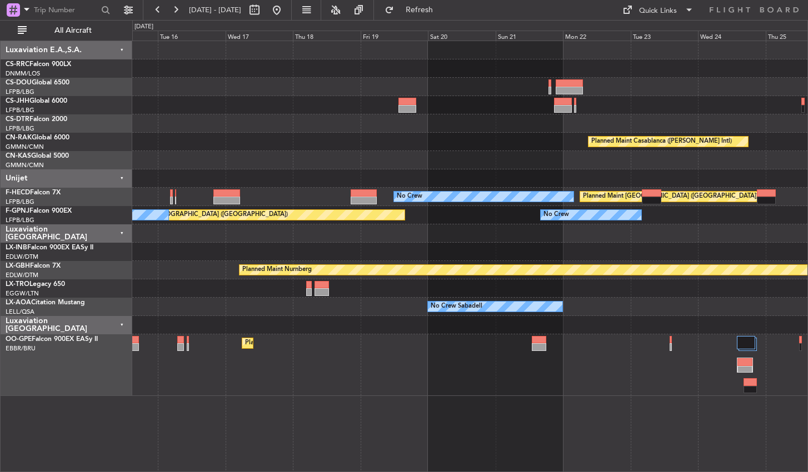
click at [475, 404] on div "Planned Maint Casablanca ([PERSON_NAME] Intl) No Crew Planned Maint [GEOGRAPHIC…" at bounding box center [469, 257] width 675 height 432
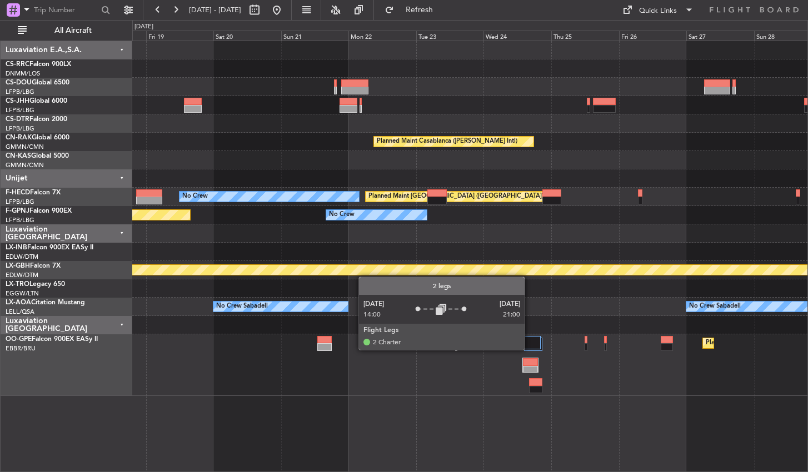
click at [529, 349] on div at bounding box center [531, 342] width 18 height 13
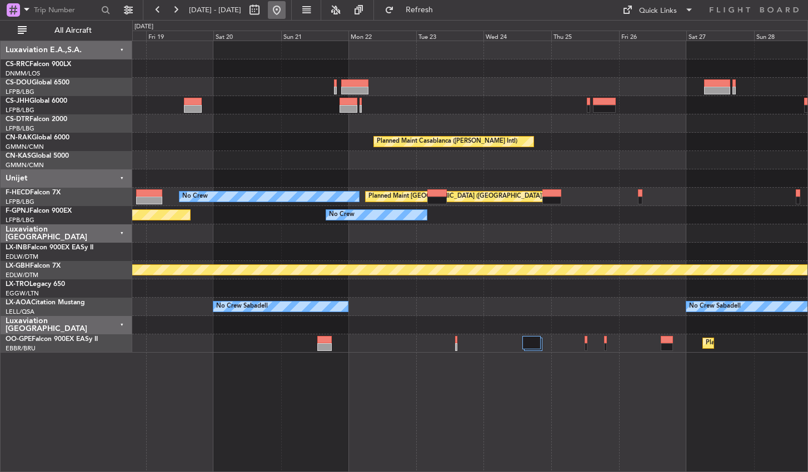
click at [286, 2] on button at bounding box center [277, 10] width 18 height 18
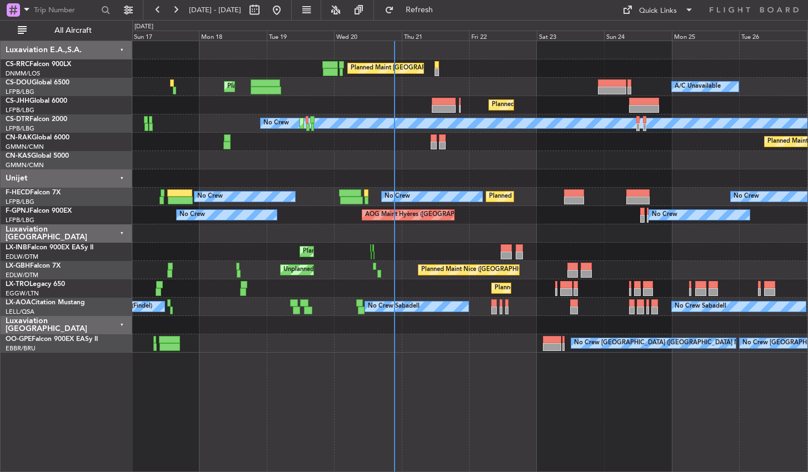
click at [585, 390] on div "Planned Maint [GEOGRAPHIC_DATA] ([GEOGRAPHIC_DATA]) Planned Maint [GEOGRAPHIC_D…" at bounding box center [469, 257] width 675 height 432
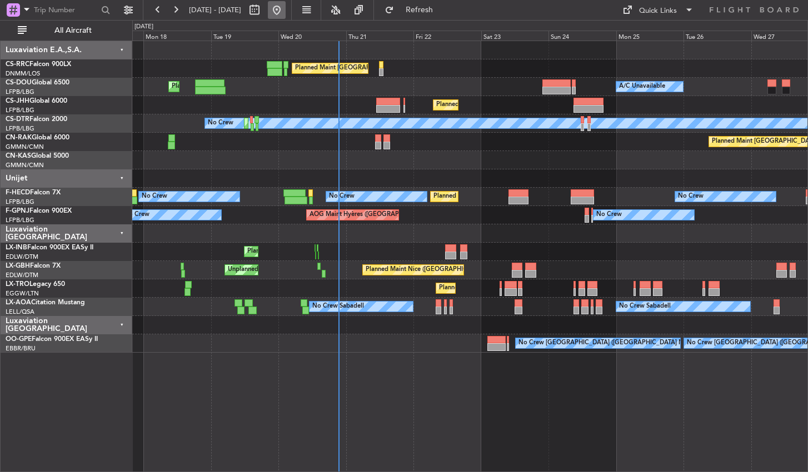
click at [286, 11] on button at bounding box center [277, 10] width 18 height 18
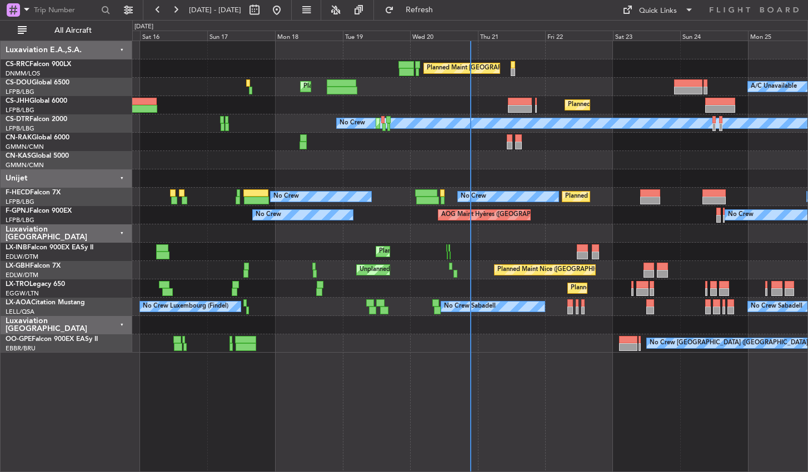
click at [567, 419] on div "Planned Maint [GEOGRAPHIC_DATA] ([GEOGRAPHIC_DATA]) Planned Maint [GEOGRAPHIC_D…" at bounding box center [469, 257] width 675 height 432
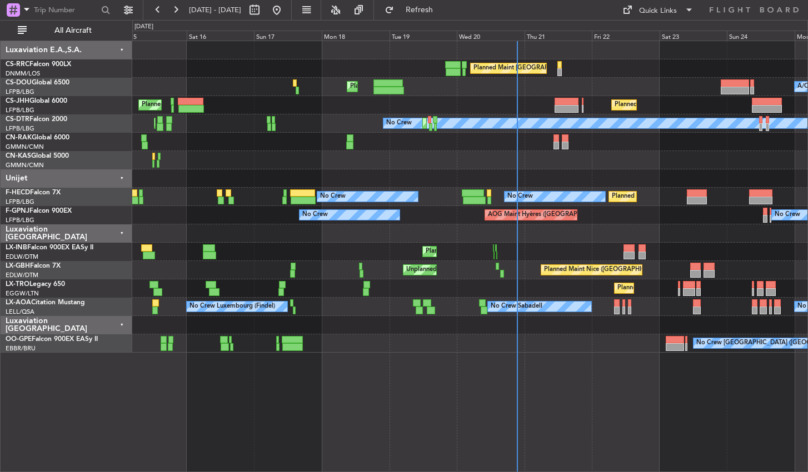
click at [357, 400] on div "Planned Maint [GEOGRAPHIC_DATA] ([GEOGRAPHIC_DATA]) Planned Maint [GEOGRAPHIC_D…" at bounding box center [469, 257] width 675 height 432
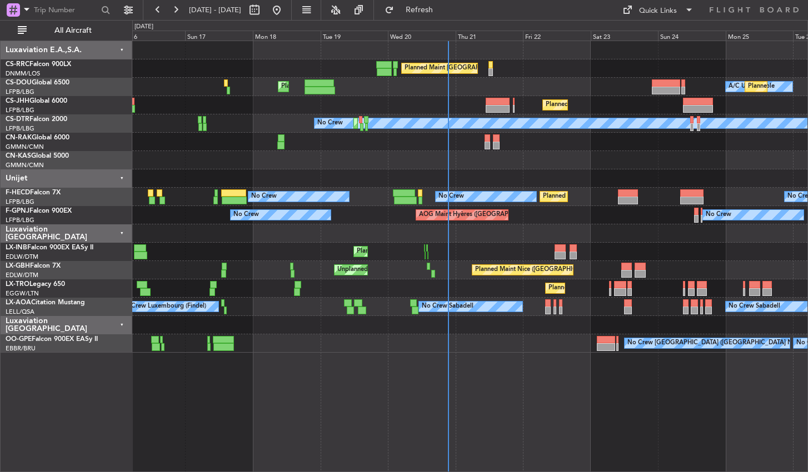
click at [537, 410] on div "Planned Maint [GEOGRAPHIC_DATA] ([GEOGRAPHIC_DATA]) Planned Maint [GEOGRAPHIC_D…" at bounding box center [469, 257] width 675 height 432
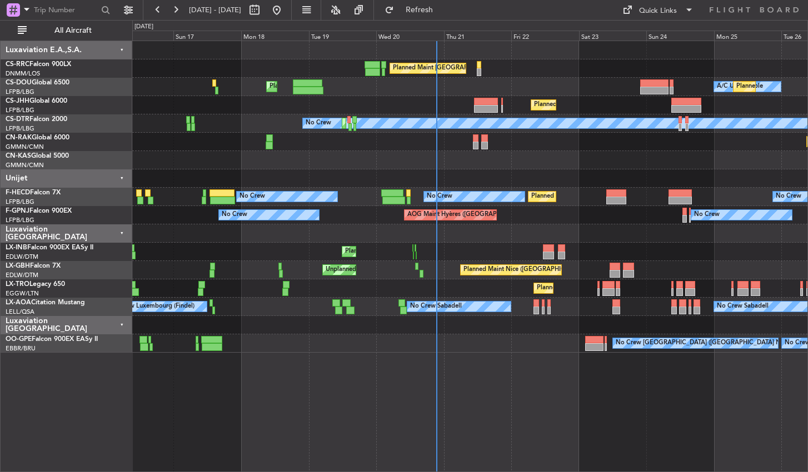
click at [503, 412] on div "Planned Maint [GEOGRAPHIC_DATA] ([GEOGRAPHIC_DATA]) Planned Maint [GEOGRAPHIC_D…" at bounding box center [469, 257] width 675 height 432
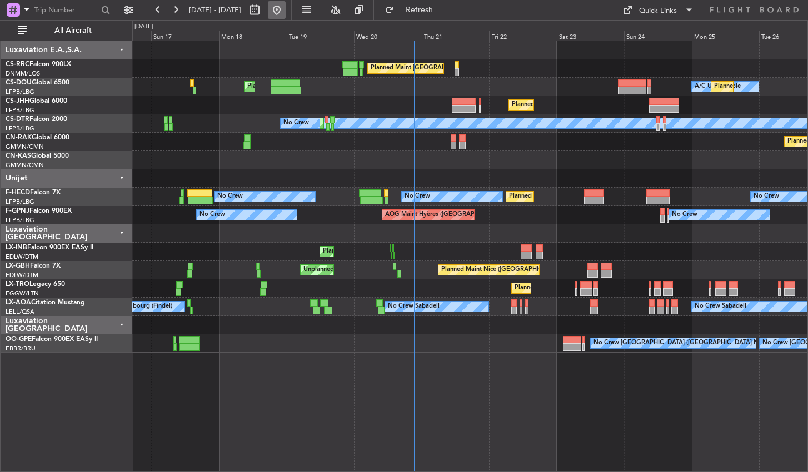
click at [286, 16] on button at bounding box center [277, 10] width 18 height 18
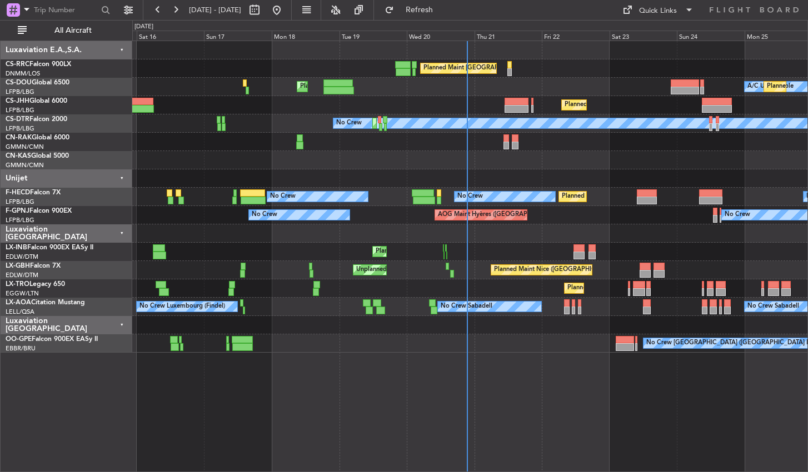
click at [457, 94] on div "Planned Maint [GEOGRAPHIC_DATA] ([GEOGRAPHIC_DATA]) A/C Unavailable Planned Mai…" at bounding box center [469, 87] width 675 height 18
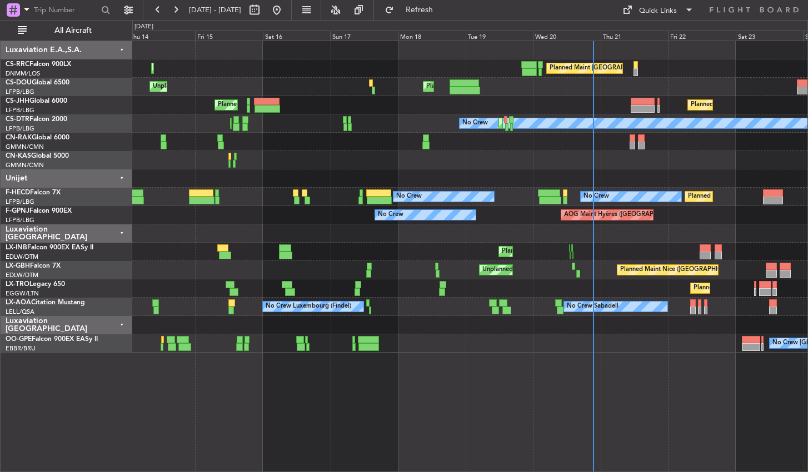
click at [426, 405] on div "Planned Maint [GEOGRAPHIC_DATA] ([GEOGRAPHIC_DATA]) Planned Maint [GEOGRAPHIC_D…" at bounding box center [469, 257] width 675 height 432
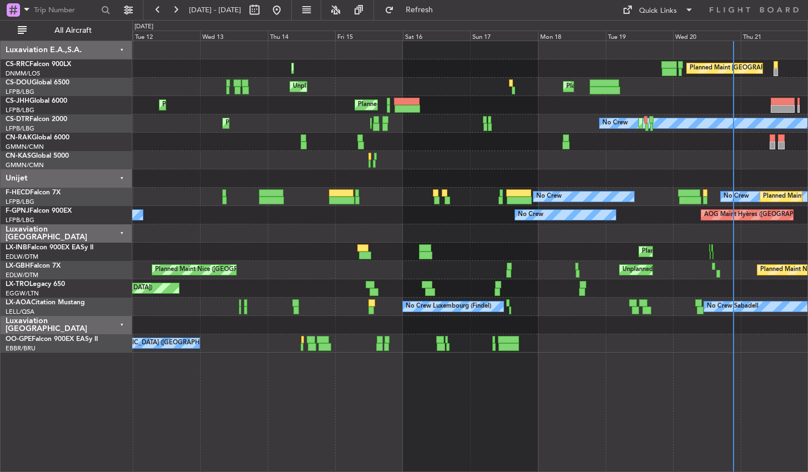
click at [330, 451] on div "Planned Maint [GEOGRAPHIC_DATA] ([GEOGRAPHIC_DATA]) Planned Maint [GEOGRAPHIC_D…" at bounding box center [469, 257] width 675 height 432
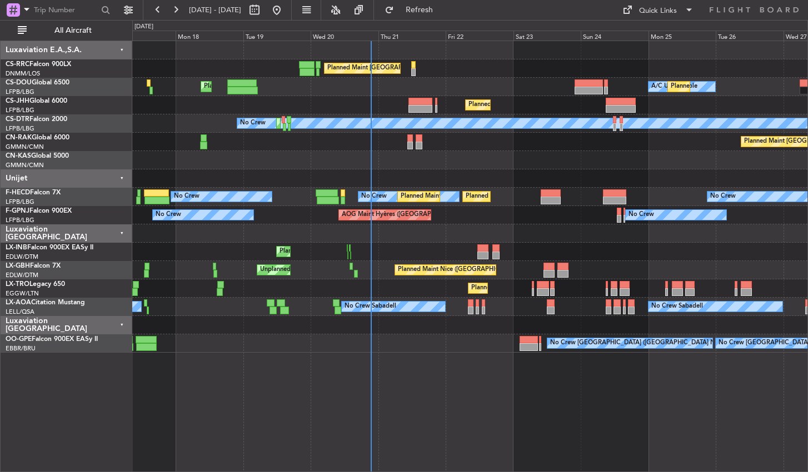
click at [476, 396] on div "Planned Maint [GEOGRAPHIC_DATA] ([GEOGRAPHIC_DATA]) Planned Maint [GEOGRAPHIC_D…" at bounding box center [469, 257] width 675 height 432
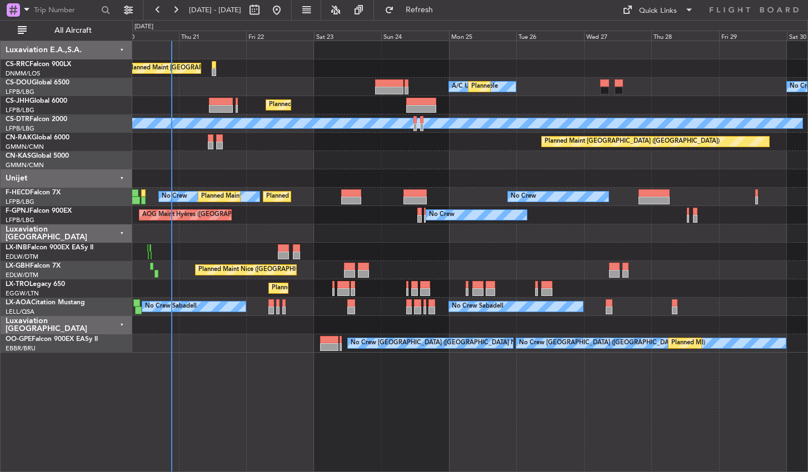
click at [390, 397] on div "Planned Maint [GEOGRAPHIC_DATA] ([GEOGRAPHIC_DATA]) A/C Unavailable Planned Mai…" at bounding box center [469, 257] width 675 height 432
click at [286, 9] on button at bounding box center [277, 10] width 18 height 18
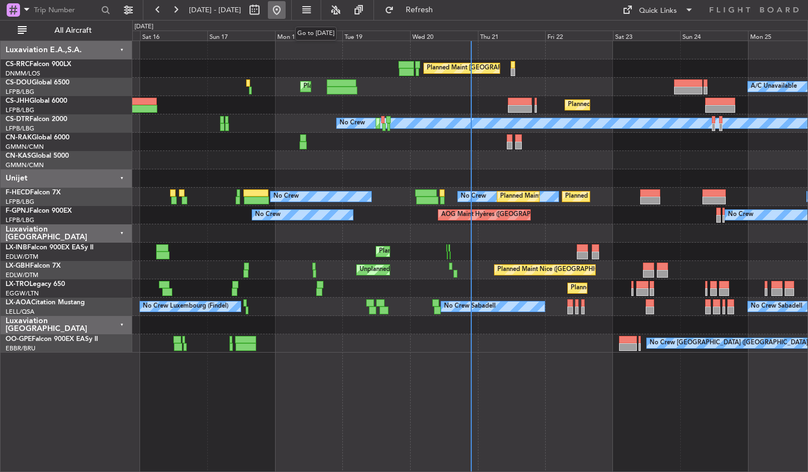
click at [286, 12] on button at bounding box center [277, 10] width 18 height 18
click at [487, 377] on div "Planned Maint [GEOGRAPHIC_DATA] ([GEOGRAPHIC_DATA]) Planned Maint [GEOGRAPHIC_D…" at bounding box center [469, 257] width 675 height 432
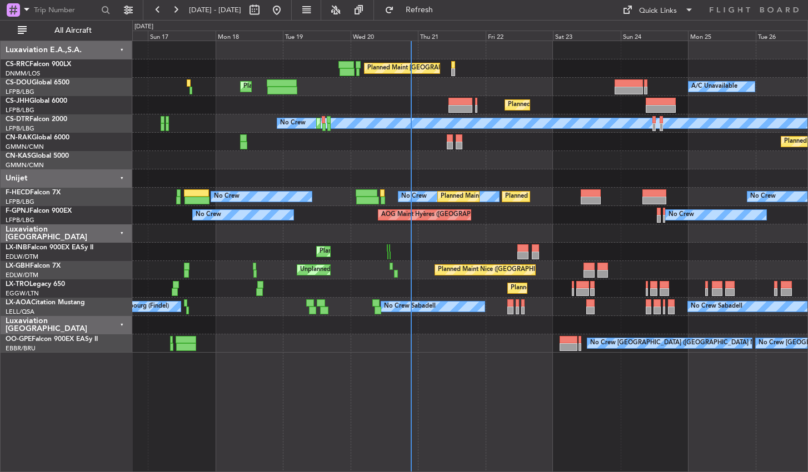
click at [435, 370] on div "Planned Maint [GEOGRAPHIC_DATA] ([GEOGRAPHIC_DATA]) Planned Maint [GEOGRAPHIC_D…" at bounding box center [469, 257] width 675 height 432
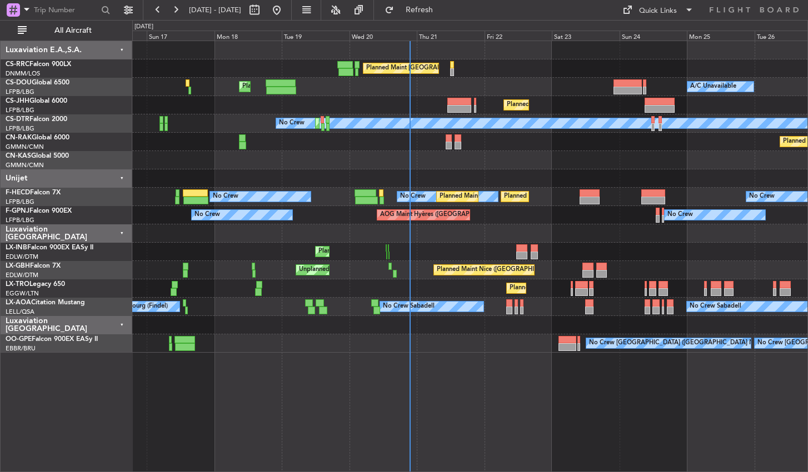
click at [499, 369] on div "Planned Maint [GEOGRAPHIC_DATA] ([GEOGRAPHIC_DATA]) Planned Maint [GEOGRAPHIC_D…" at bounding box center [469, 257] width 675 height 432
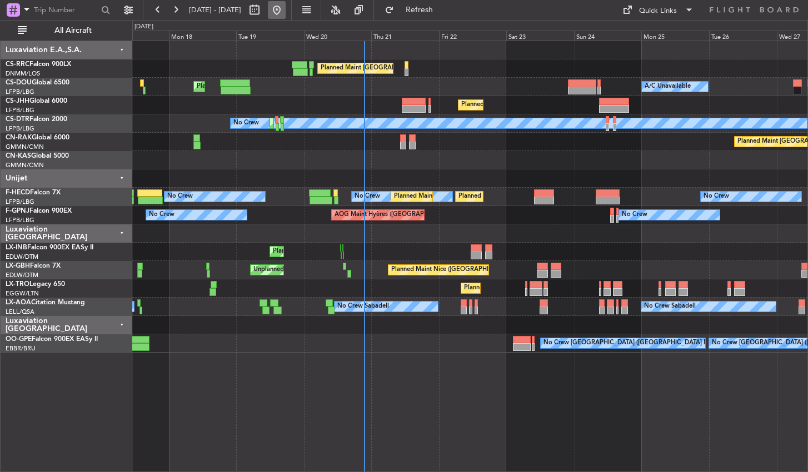
click at [286, 4] on button at bounding box center [277, 10] width 18 height 18
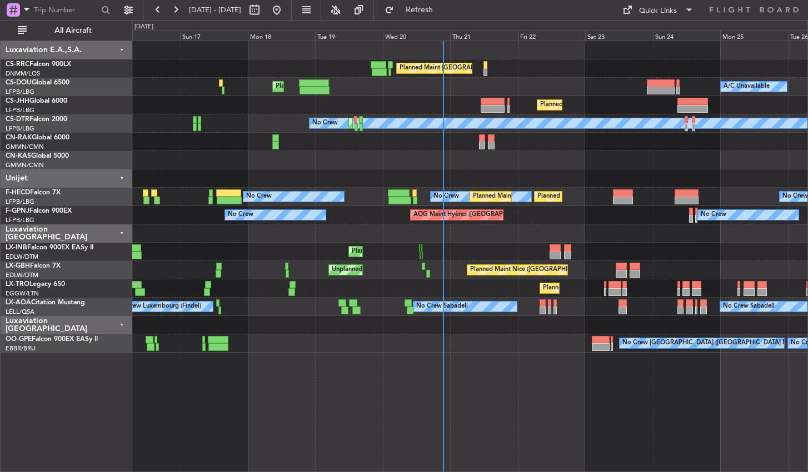
click at [486, 391] on div "Planned Maint [GEOGRAPHIC_DATA] ([GEOGRAPHIC_DATA]) Planned Maint [GEOGRAPHIC_D…" at bounding box center [469, 257] width 675 height 432
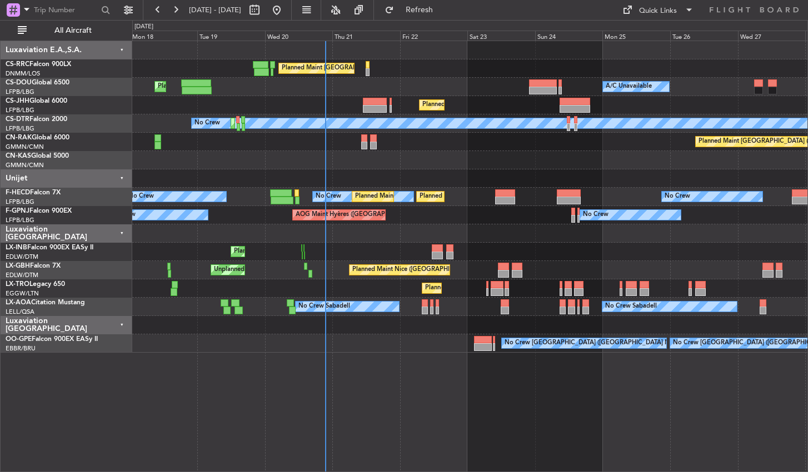
click at [422, 399] on div "Planned Maint [GEOGRAPHIC_DATA] ([GEOGRAPHIC_DATA]) Planned Maint [GEOGRAPHIC_D…" at bounding box center [469, 257] width 675 height 432
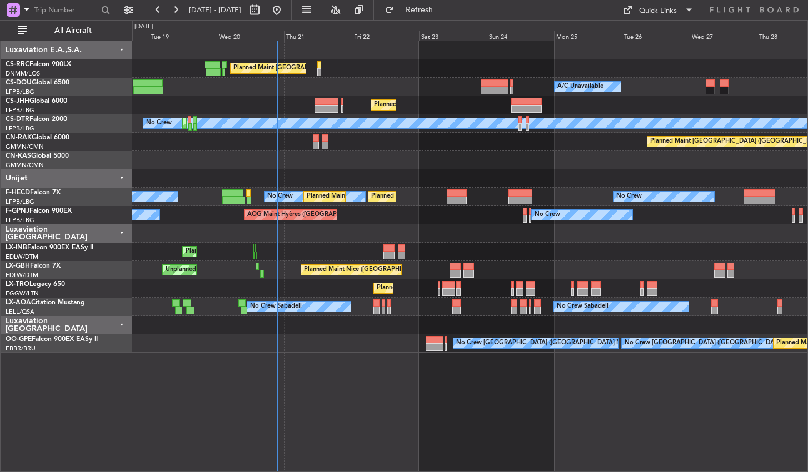
click at [512, 366] on div "Planned Maint [GEOGRAPHIC_DATA] ([GEOGRAPHIC_DATA]) Planned Maint [GEOGRAPHIC_D…" at bounding box center [469, 257] width 675 height 432
click at [286, 9] on button at bounding box center [277, 10] width 18 height 18
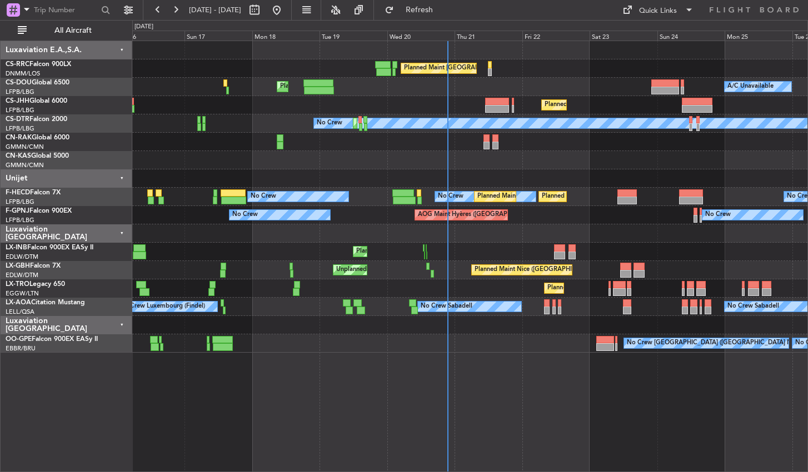
click at [553, 397] on div "Planned Maint [GEOGRAPHIC_DATA] ([GEOGRAPHIC_DATA]) Planned Maint [GEOGRAPHIC_D…" at bounding box center [469, 257] width 675 height 432
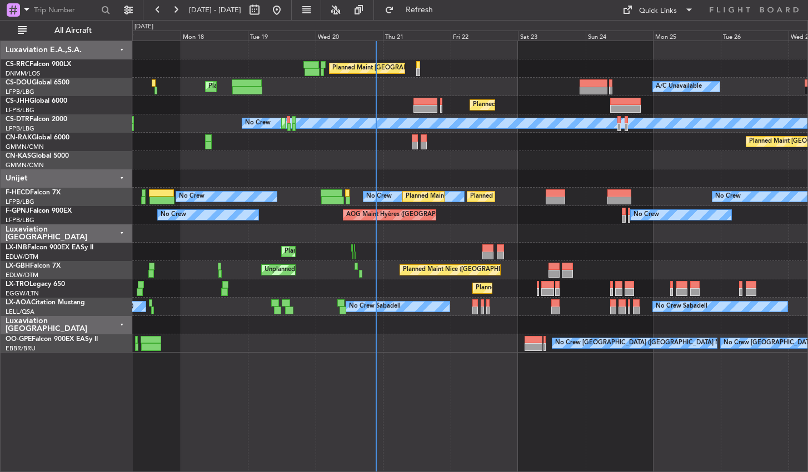
click at [527, 396] on div "Planned Maint [GEOGRAPHIC_DATA] ([GEOGRAPHIC_DATA]) Planned Maint [GEOGRAPHIC_D…" at bounding box center [469, 257] width 675 height 432
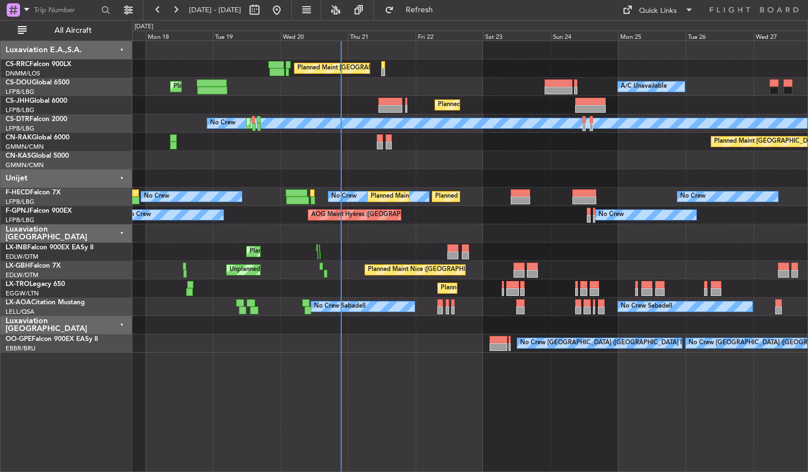
click at [409, 391] on div "Planned Maint [GEOGRAPHIC_DATA] ([GEOGRAPHIC_DATA]) Planned Maint [GEOGRAPHIC_D…" at bounding box center [469, 257] width 675 height 432
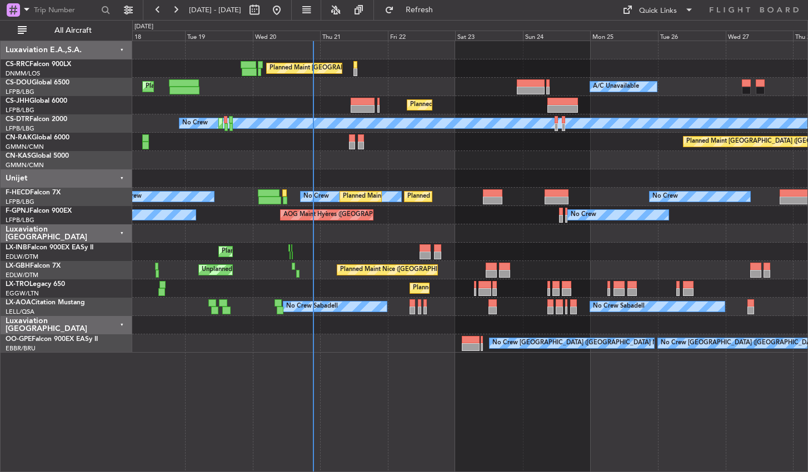
click at [292, 1] on fb-range-datepicker "[DATE] - [DATE]" at bounding box center [217, 10] width 149 height 20
click at [286, 10] on button at bounding box center [277, 10] width 18 height 18
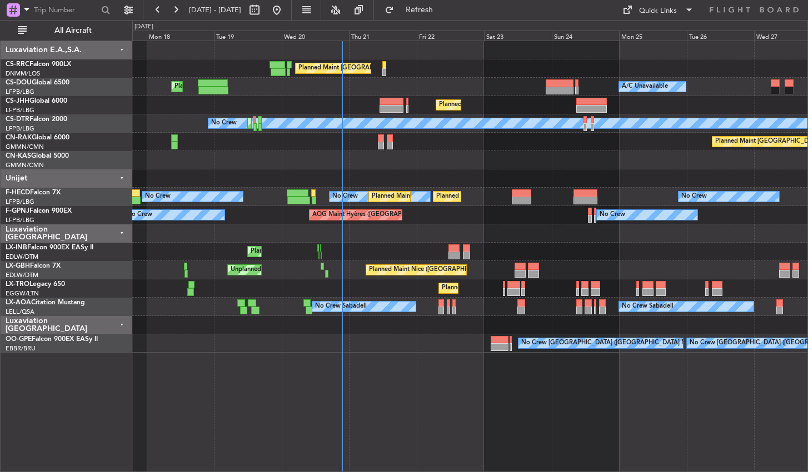
click at [448, 96] on div "Planned Maint [GEOGRAPHIC_DATA] ([GEOGRAPHIC_DATA]) Planned Maint [GEOGRAPHIC_D…" at bounding box center [469, 197] width 675 height 312
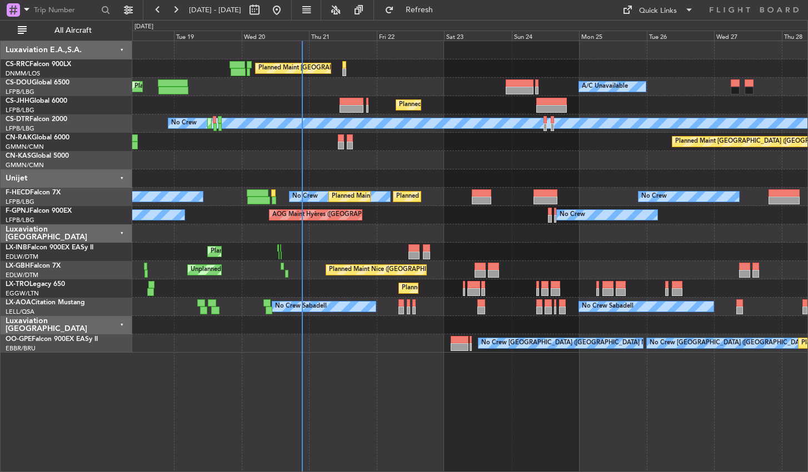
click at [663, 95] on div "Planned Maint [GEOGRAPHIC_DATA] ([GEOGRAPHIC_DATA]) A/C Unavailable Planned Mai…" at bounding box center [469, 87] width 675 height 18
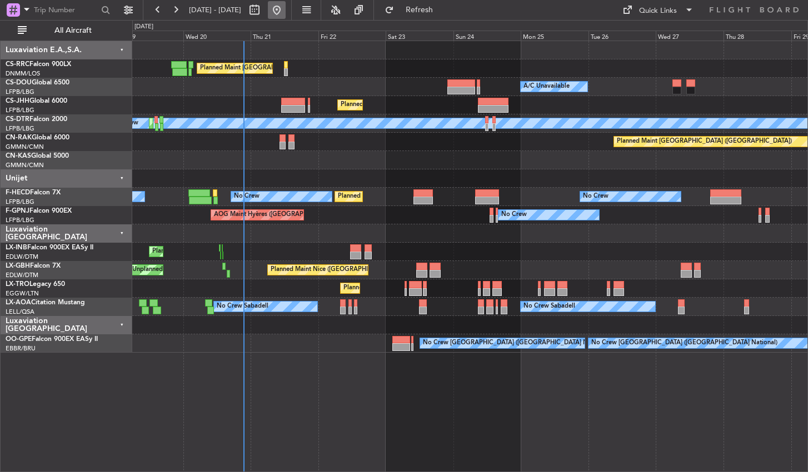
click at [286, 11] on button at bounding box center [277, 10] width 18 height 18
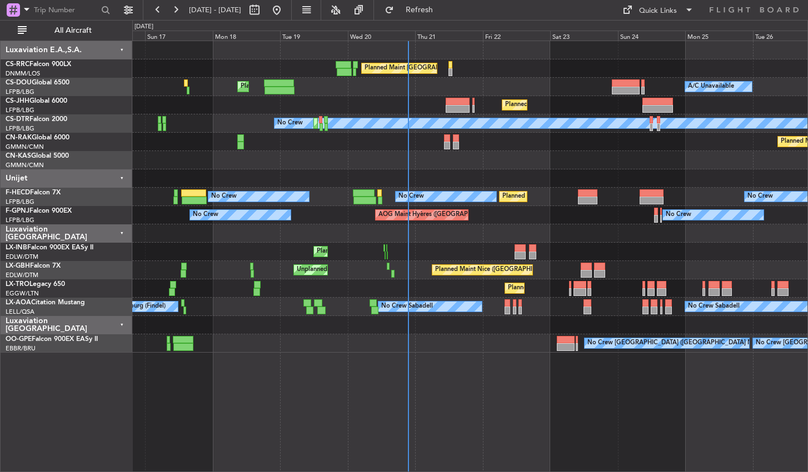
click at [482, 429] on div "Planned Maint [GEOGRAPHIC_DATA] ([GEOGRAPHIC_DATA]) Planned Maint [GEOGRAPHIC_D…" at bounding box center [469, 257] width 675 height 432
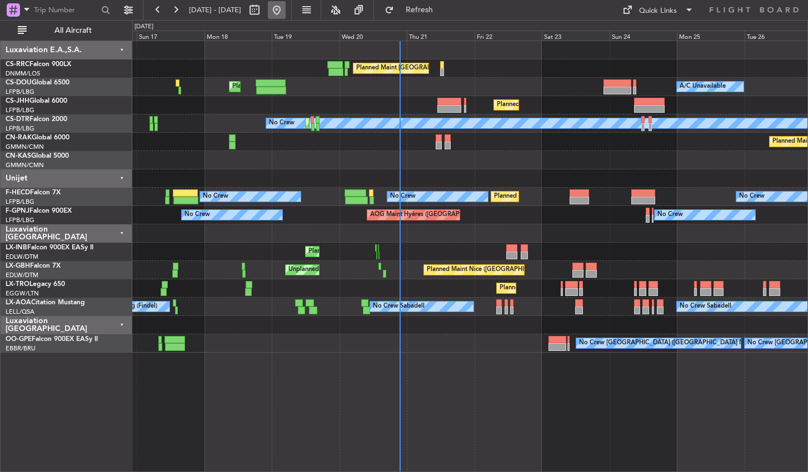
click at [286, 9] on button at bounding box center [277, 10] width 18 height 18
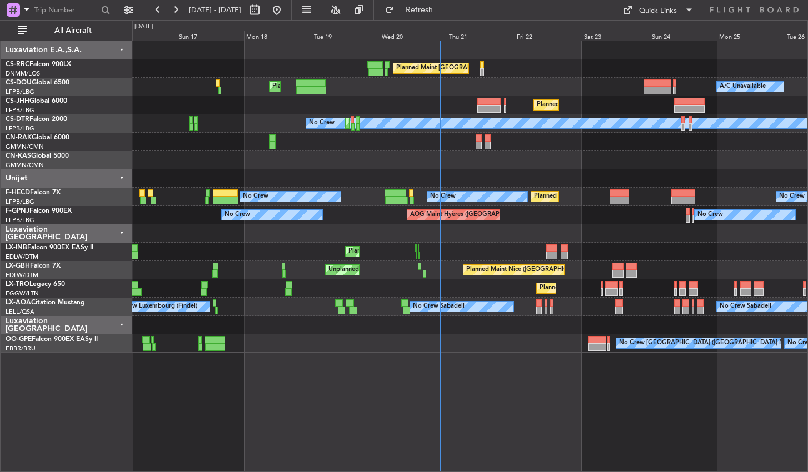
click at [425, 427] on div "Planned Maint [GEOGRAPHIC_DATA] ([GEOGRAPHIC_DATA]) Planned Maint [GEOGRAPHIC_D…" at bounding box center [469, 257] width 675 height 432
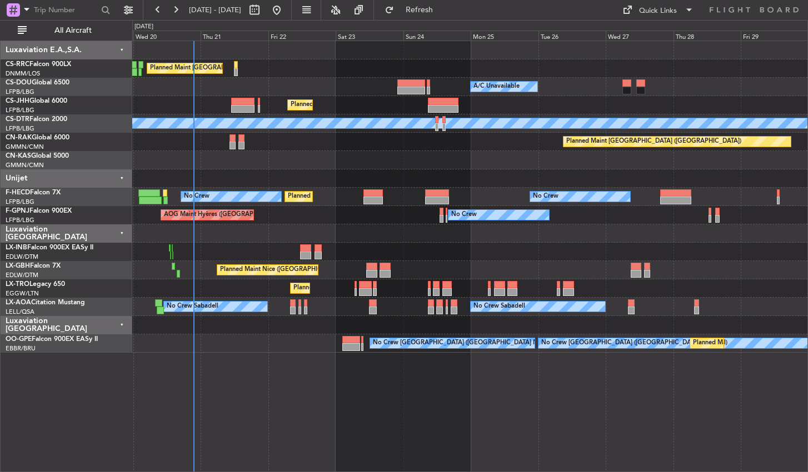
click at [275, 420] on div "Planned Maint [GEOGRAPHIC_DATA] ([GEOGRAPHIC_DATA]) Planned Maint [GEOGRAPHIC_D…" at bounding box center [469, 257] width 675 height 432
